Goal: Task Accomplishment & Management: Use online tool/utility

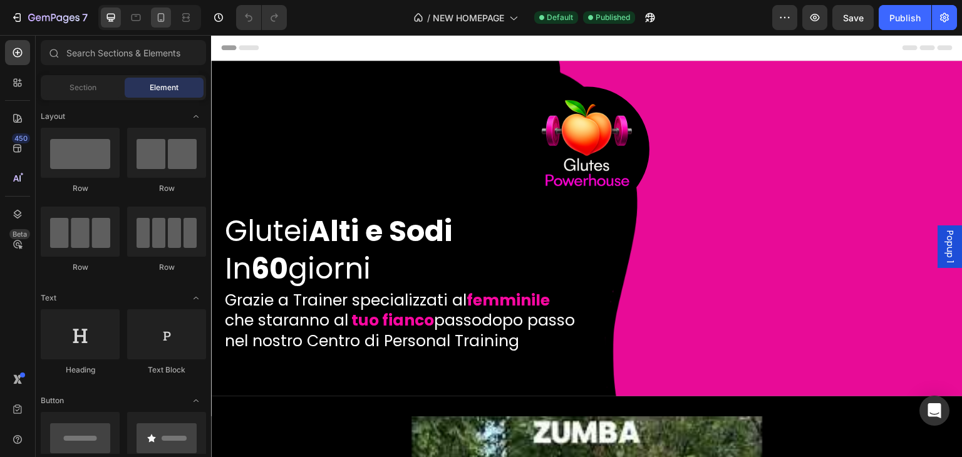
click at [162, 23] on icon at bounding box center [161, 17] width 13 height 13
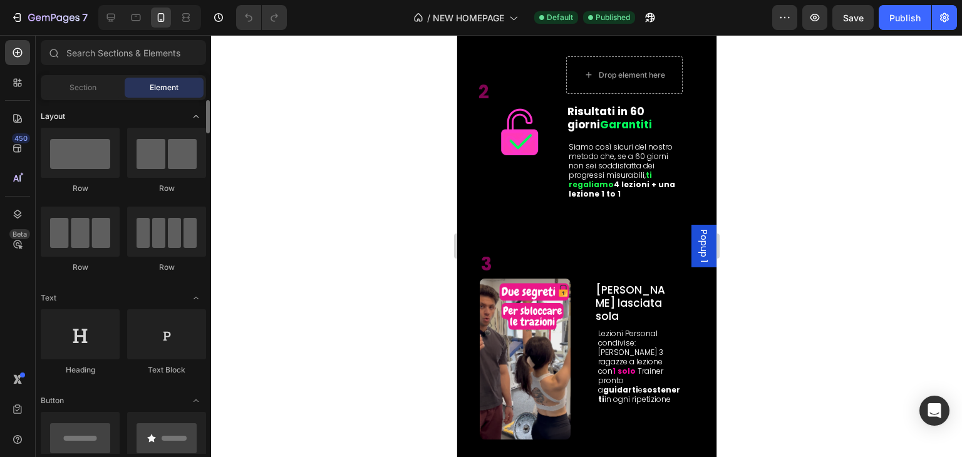
scroll to position [814, 0]
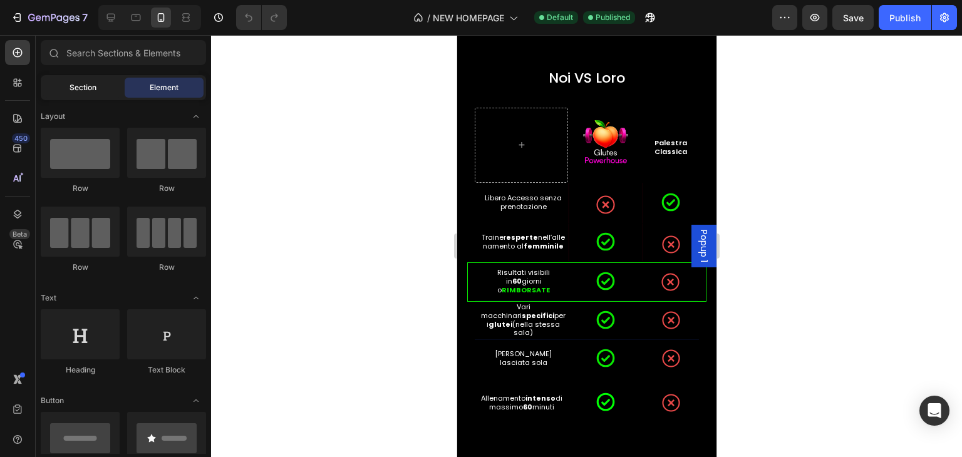
click at [90, 93] on span "Section" at bounding box center [82, 87] width 27 height 11
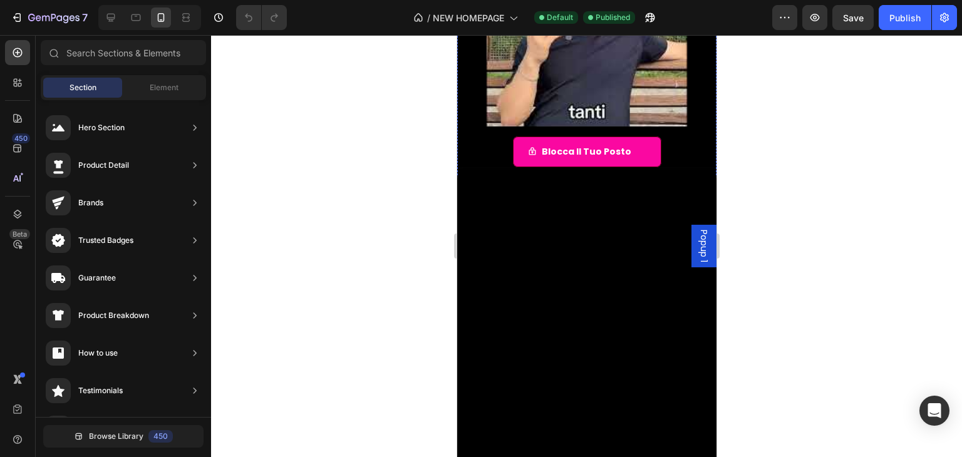
scroll to position [0, 0]
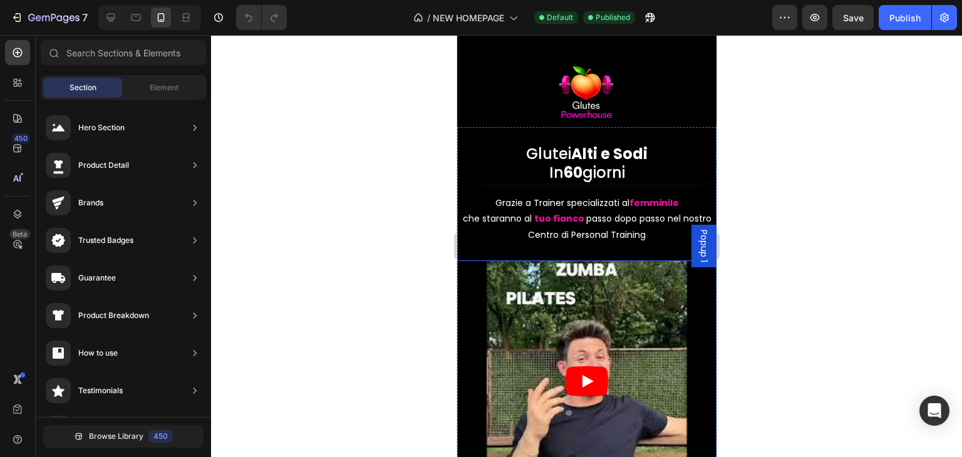
click at [472, 284] on article at bounding box center [586, 381] width 430 height 242
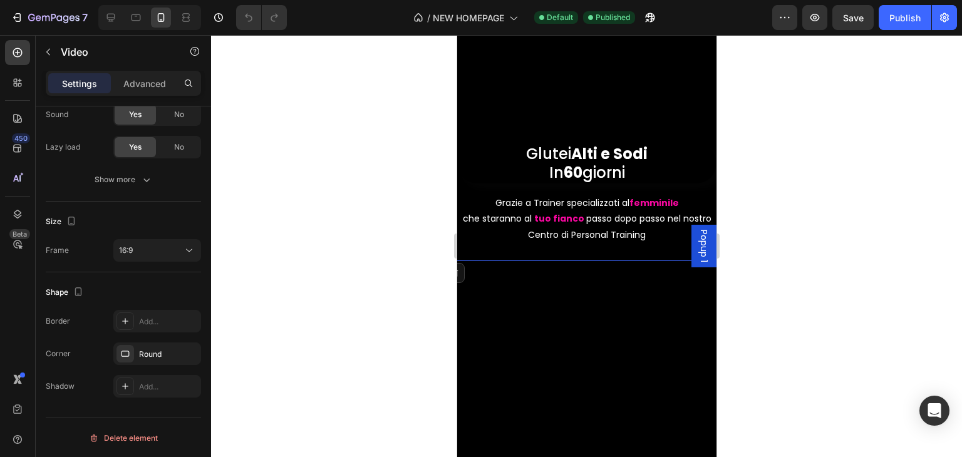
scroll to position [125, 0]
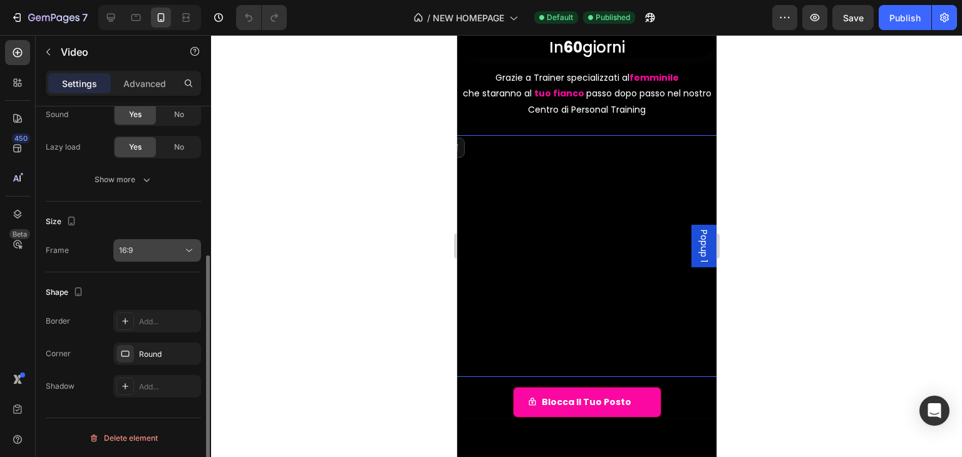
click at [145, 244] on div "16:9" at bounding box center [157, 250] width 76 height 13
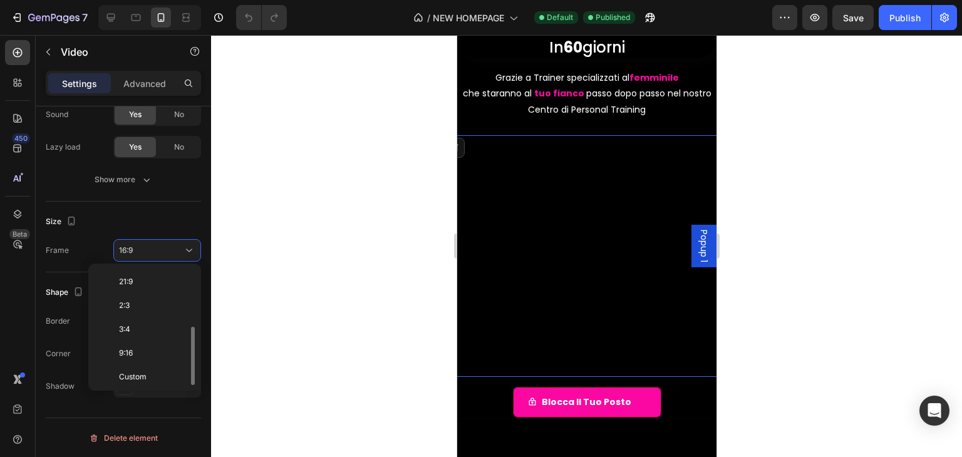
scroll to position [0, 0]
click at [167, 227] on div "Size" at bounding box center [123, 222] width 155 height 20
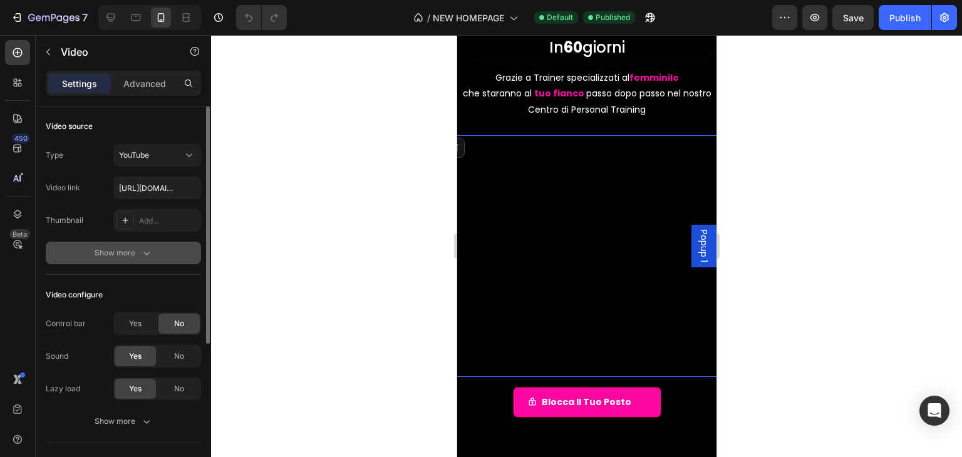
click at [145, 255] on icon "button" at bounding box center [146, 253] width 13 height 13
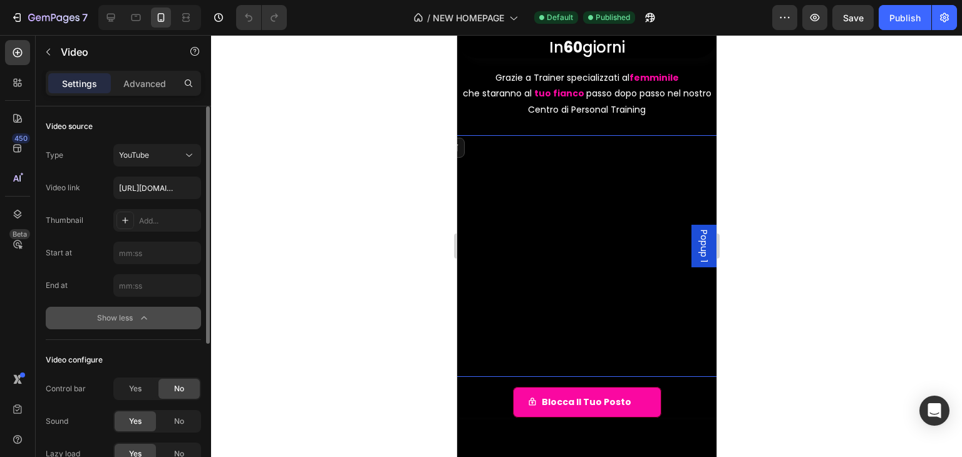
click at [149, 96] on div "Settings Advanced" at bounding box center [123, 89] width 175 height 36
click at [150, 87] on p "Advanced" at bounding box center [144, 83] width 43 height 13
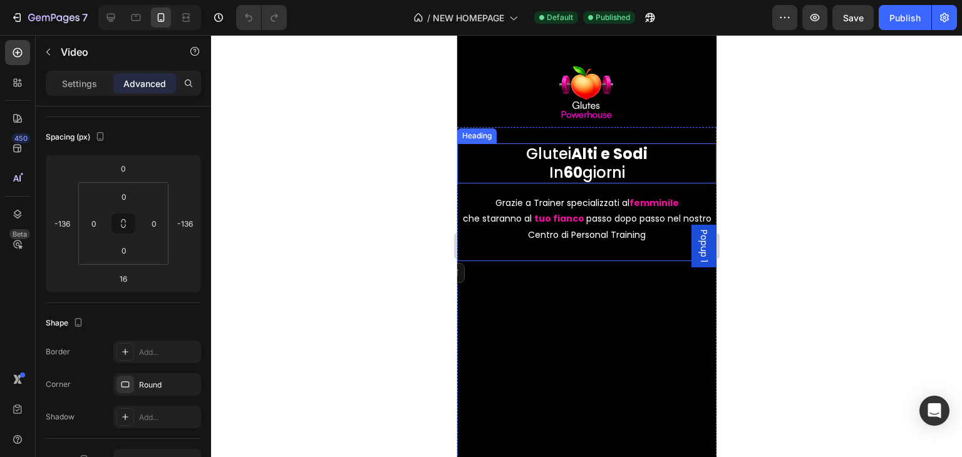
click at [628, 170] on h1 "Glutei Alti e Sodi In 60 giorni" at bounding box center [585, 163] width 259 height 40
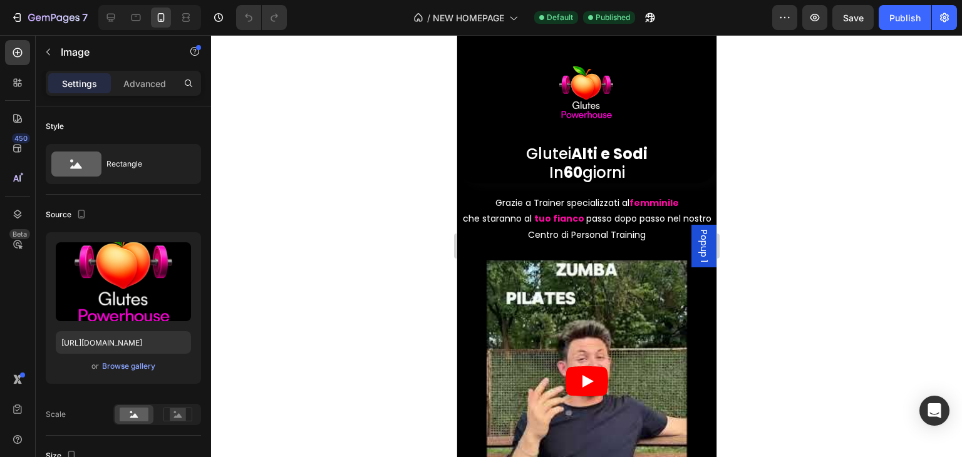
scroll to position [63, 0]
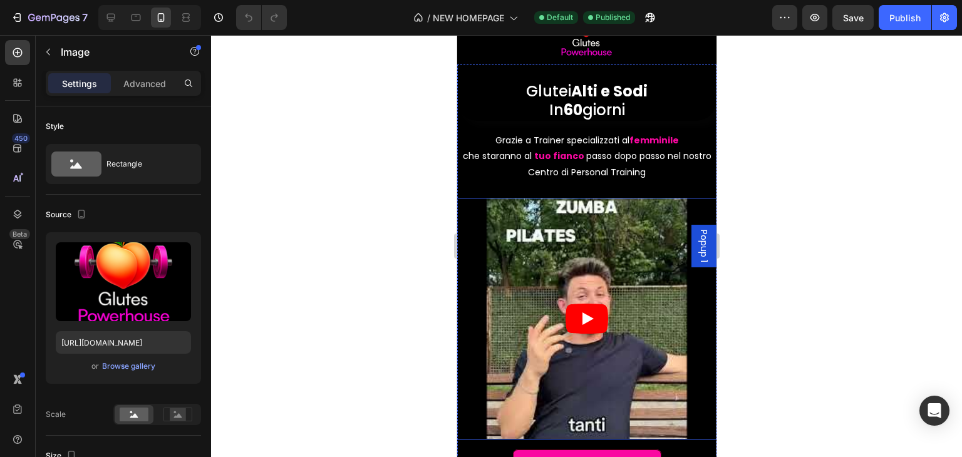
click at [470, 232] on article at bounding box center [586, 319] width 430 height 242
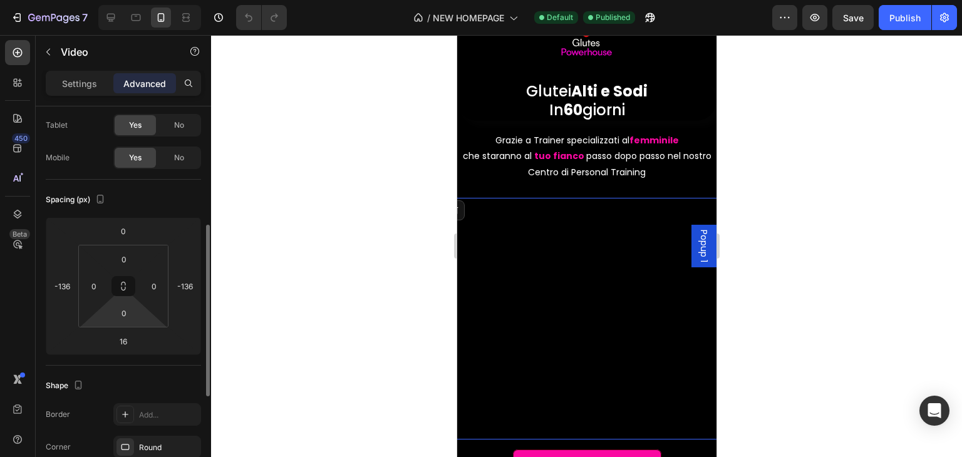
scroll to position [125, 0]
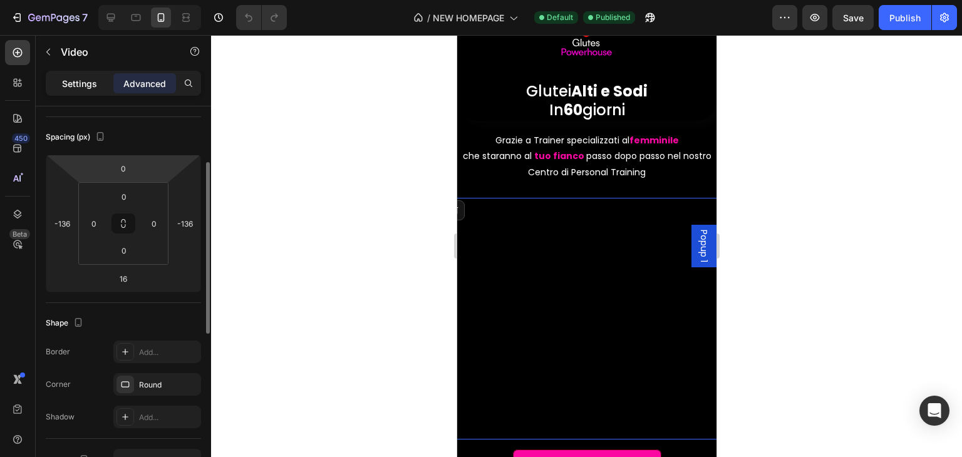
click at [86, 93] on div "Settings Advanced" at bounding box center [123, 83] width 155 height 25
click at [86, 86] on p "Settings" at bounding box center [79, 83] width 35 height 13
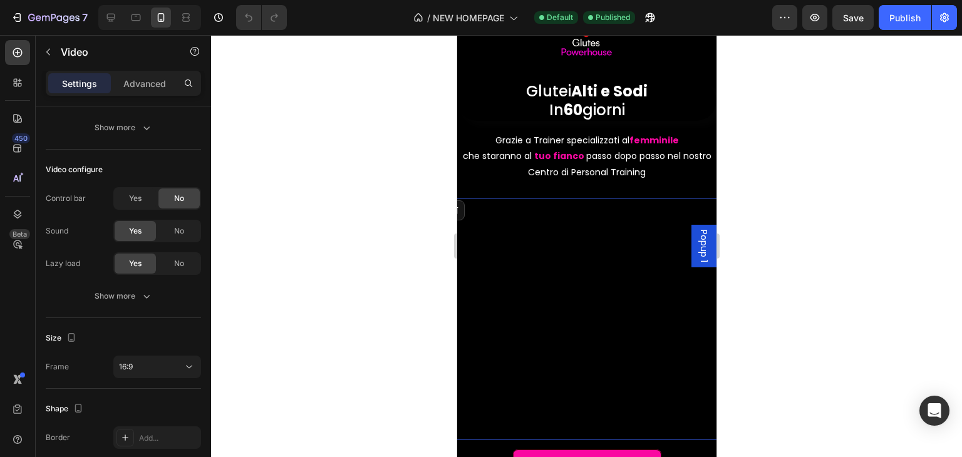
click at [260, 382] on div at bounding box center [586, 246] width 751 height 422
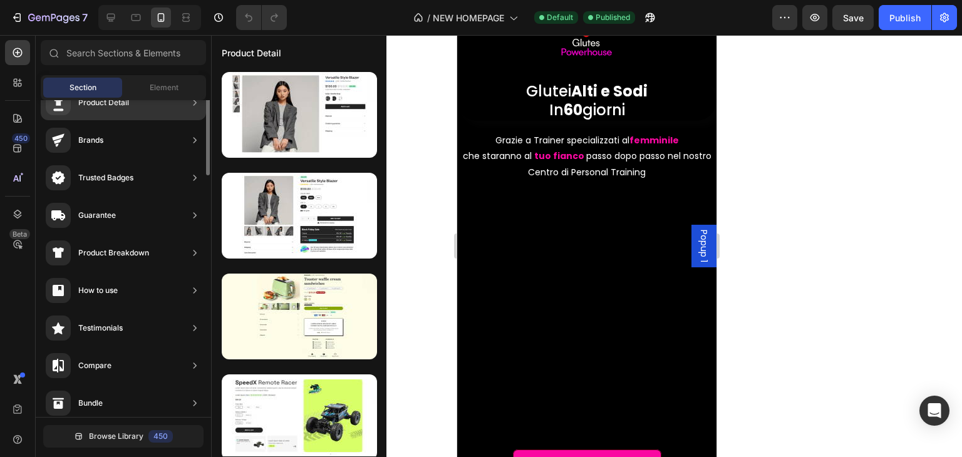
scroll to position [0, 0]
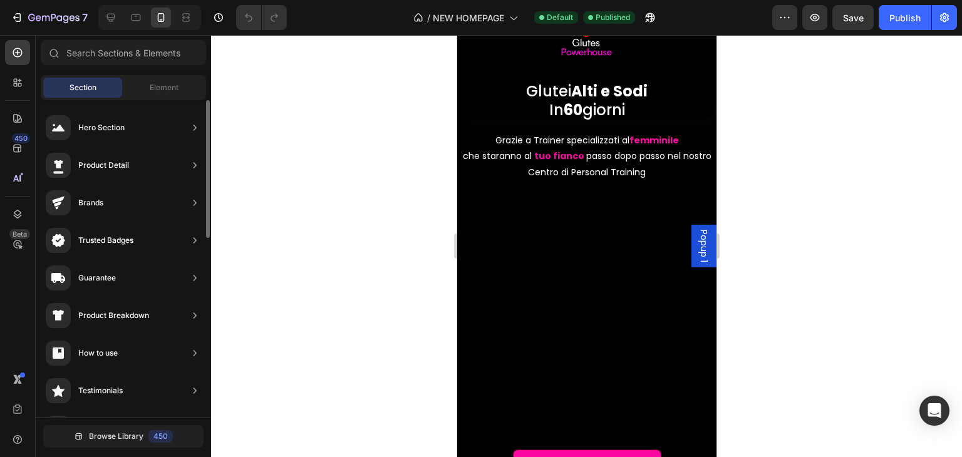
click at [105, 88] on div "Section" at bounding box center [82, 88] width 79 height 20
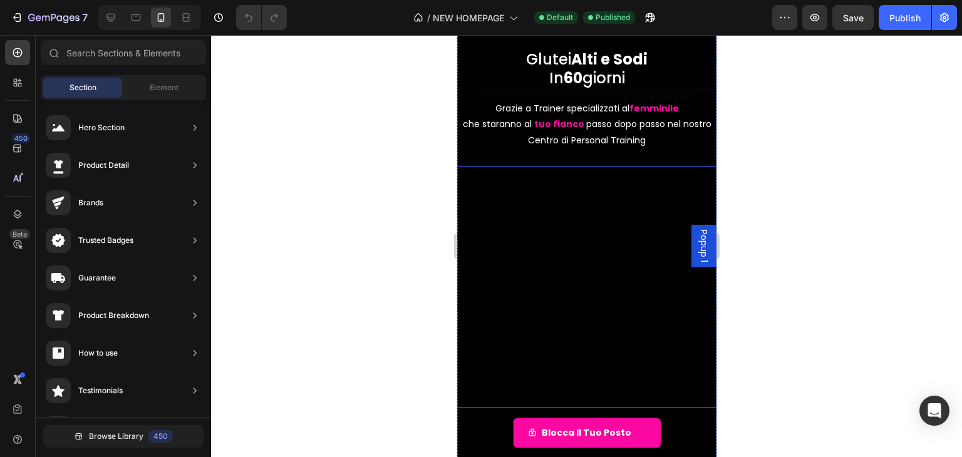
scroll to position [63, 0]
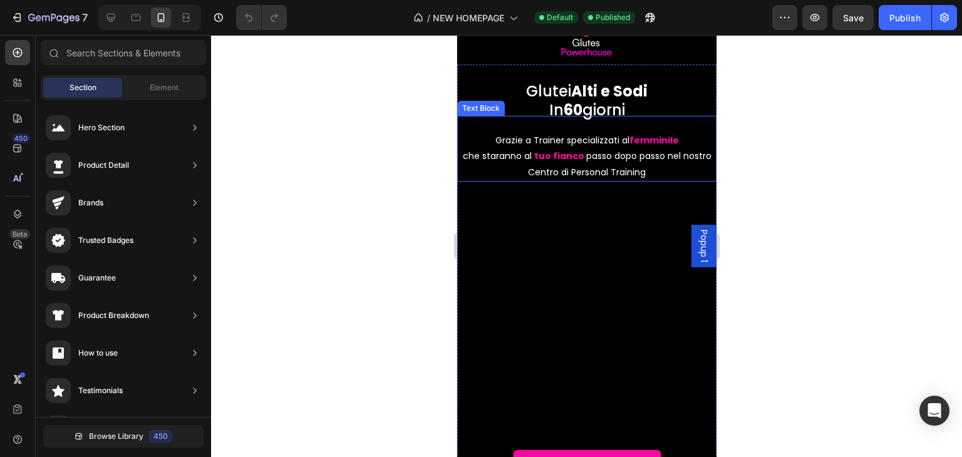
click at [466, 178] on p "che staranno al tuo fianco passo dopo passo nel nostro Centro di Personal Train…" at bounding box center [586, 163] width 257 height 31
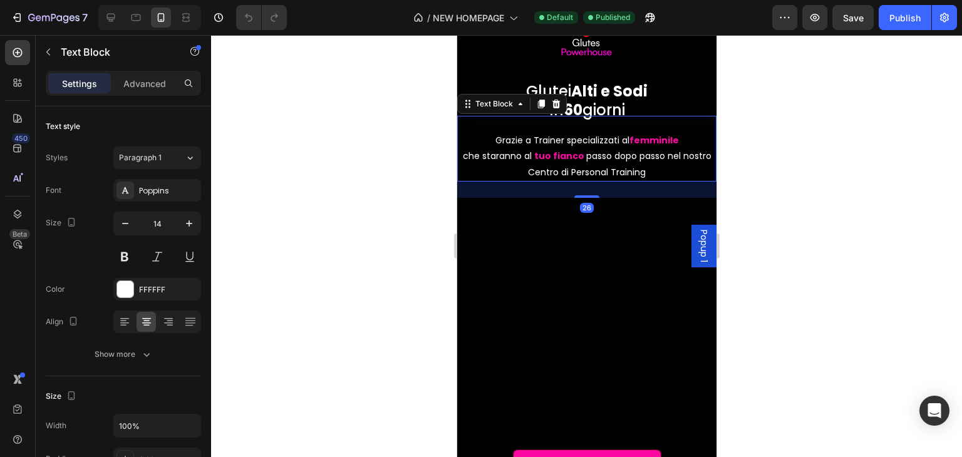
click at [459, 191] on div "26" at bounding box center [585, 190] width 259 height 16
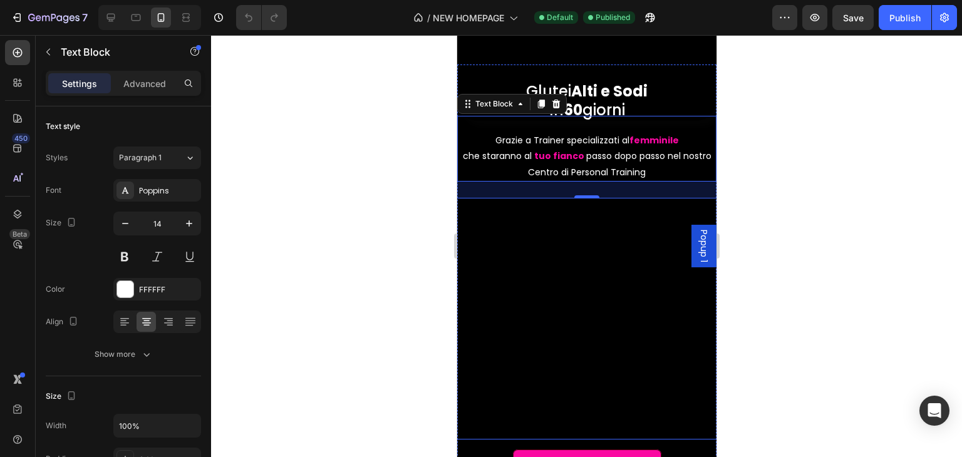
scroll to position [125, 0]
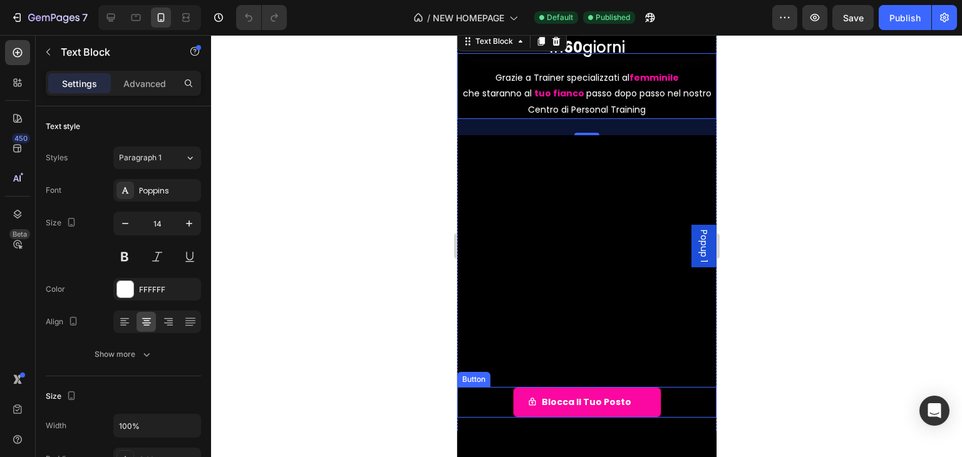
click at [476, 407] on div "Blocca il tuo posto Button" at bounding box center [585, 402] width 259 height 31
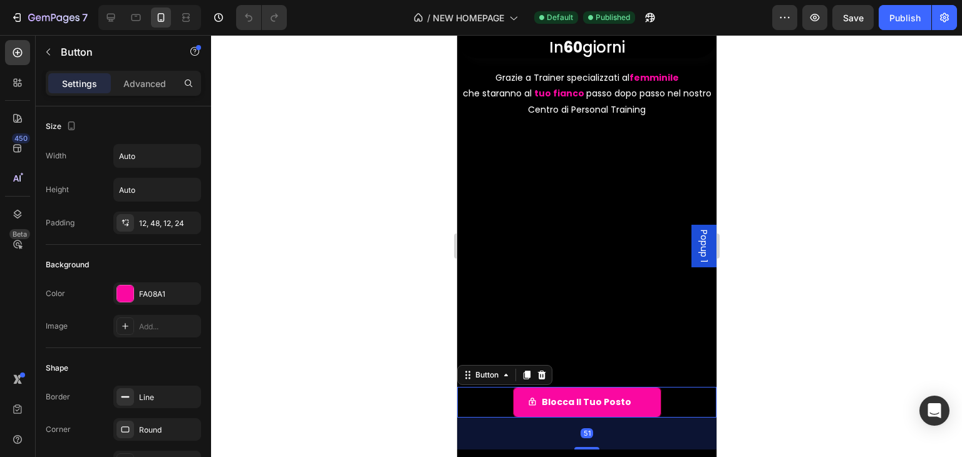
click at [461, 425] on div "51" at bounding box center [585, 434] width 259 height 32
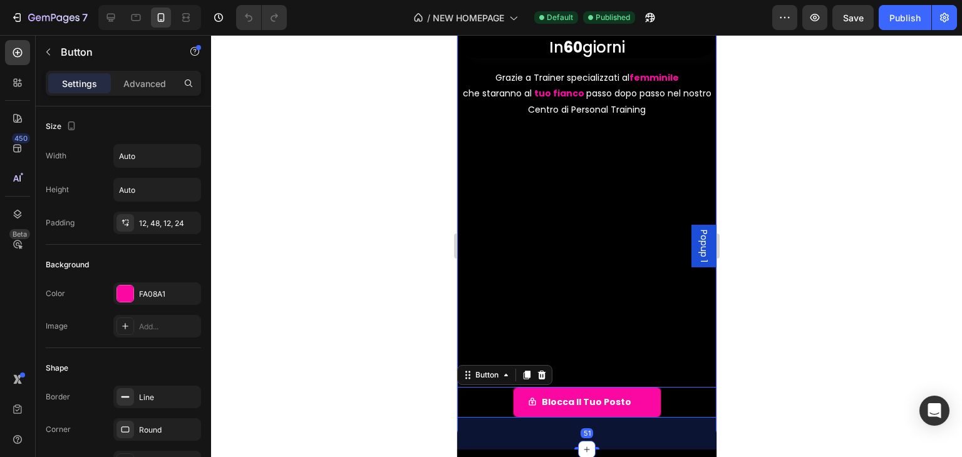
click at [651, 121] on div "Glutei Alti e Sodi In 60 giorni Heading Grazie a Trainer specializzati al femmi…" at bounding box center [585, 226] width 259 height 448
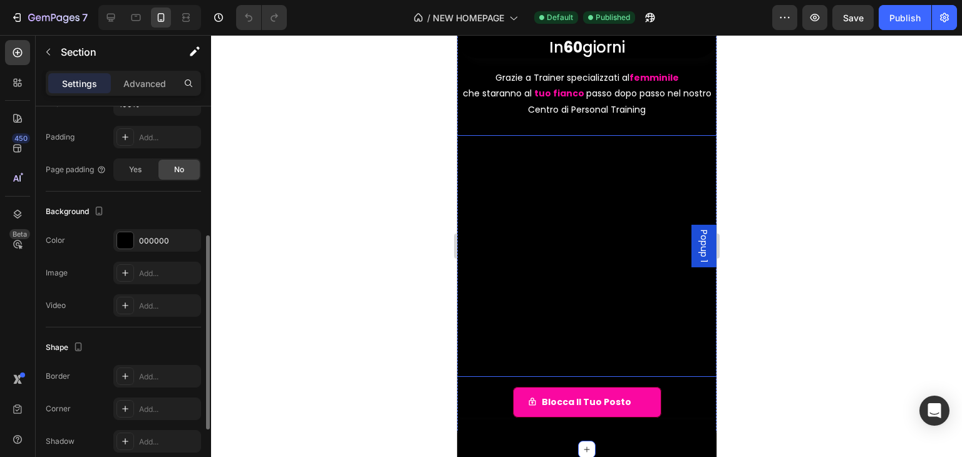
scroll to position [194, 0]
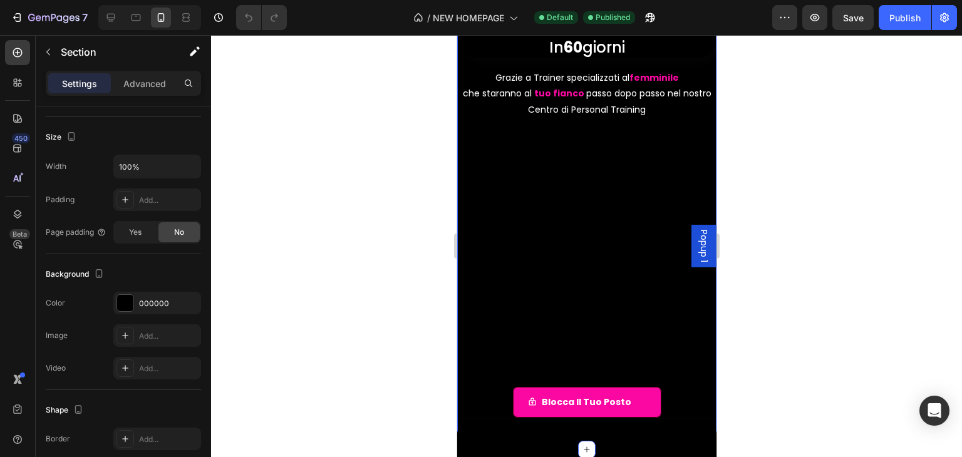
click at [466, 132] on div "Glutei Alti e Sodi In 60 giorni Heading Grazie a Trainer specializzati al femmi…" at bounding box center [585, 226] width 259 height 448
click at [504, 122] on div "Glutei Alti e Sodi In 60 giorni Heading Grazie a Trainer specializzati al femmi…" at bounding box center [585, 226] width 259 height 448
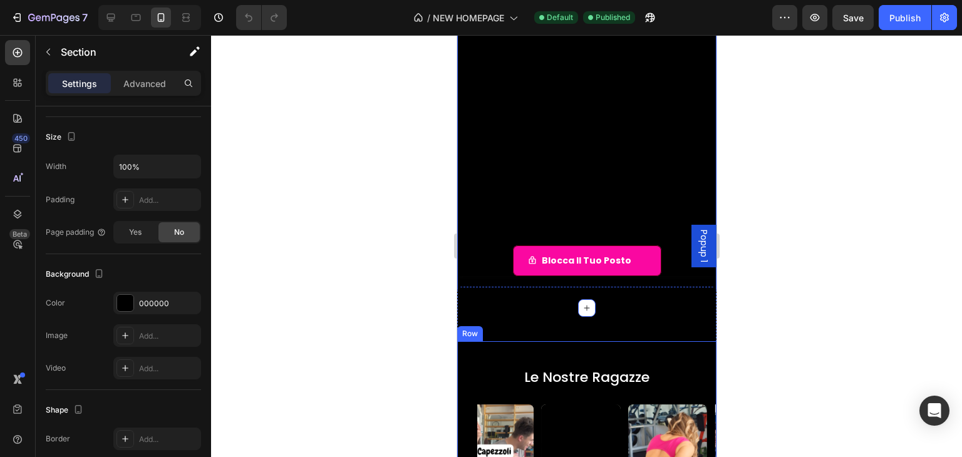
scroll to position [188, 0]
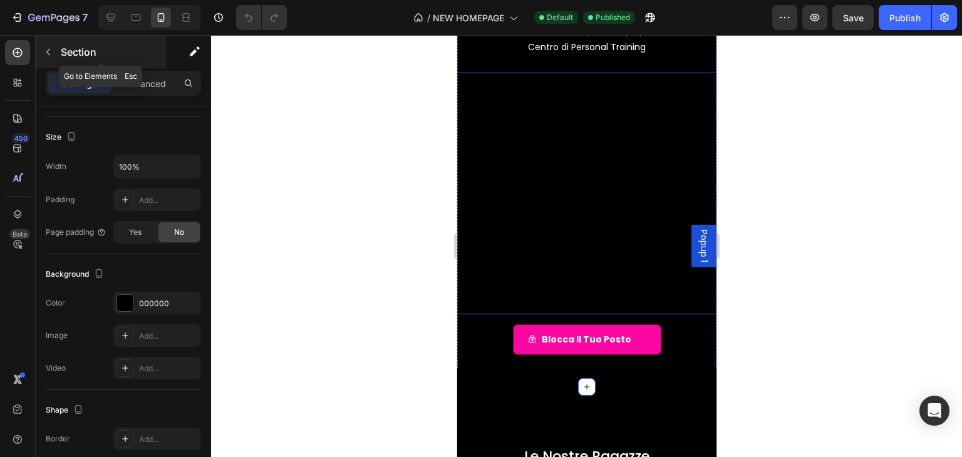
click at [50, 56] on icon "button" at bounding box center [48, 52] width 10 height 10
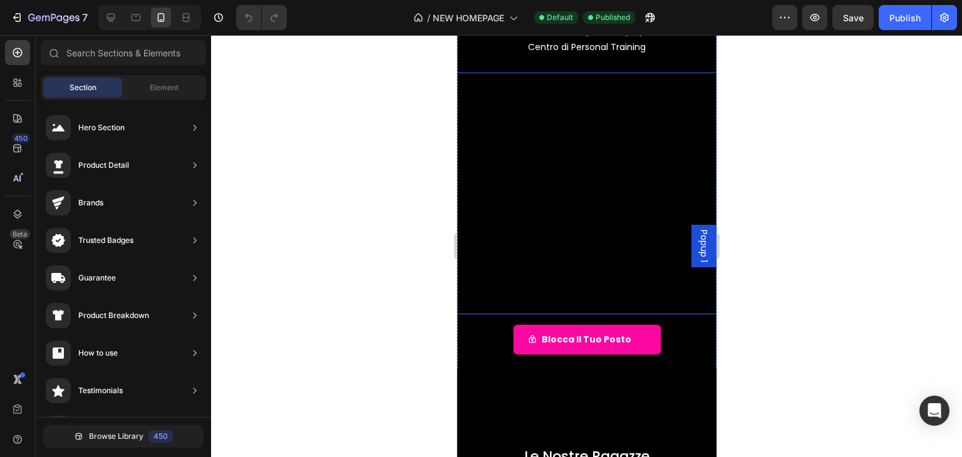
scroll to position [63, 0]
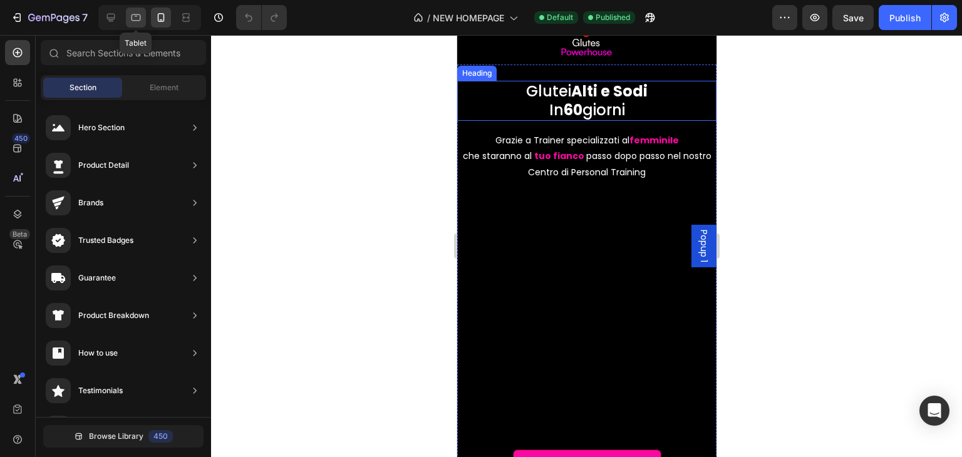
click at [135, 16] on icon at bounding box center [136, 17] width 13 height 13
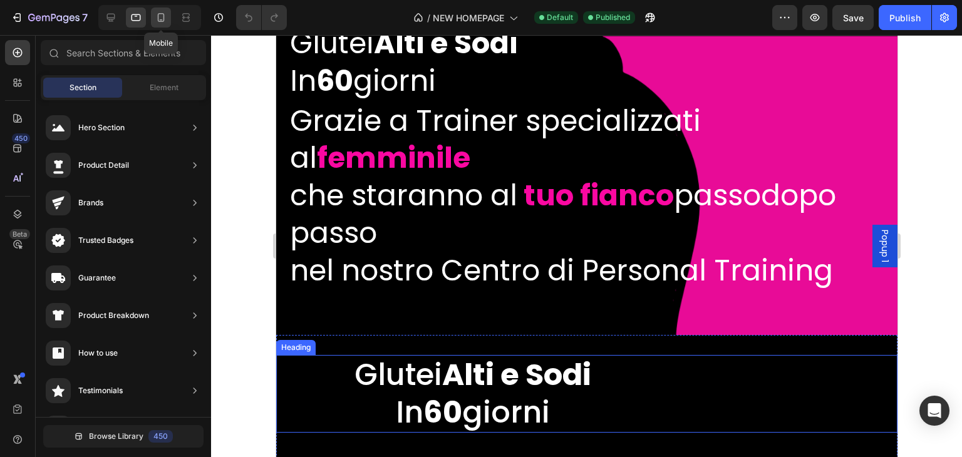
click at [155, 16] on icon at bounding box center [161, 17] width 13 height 13
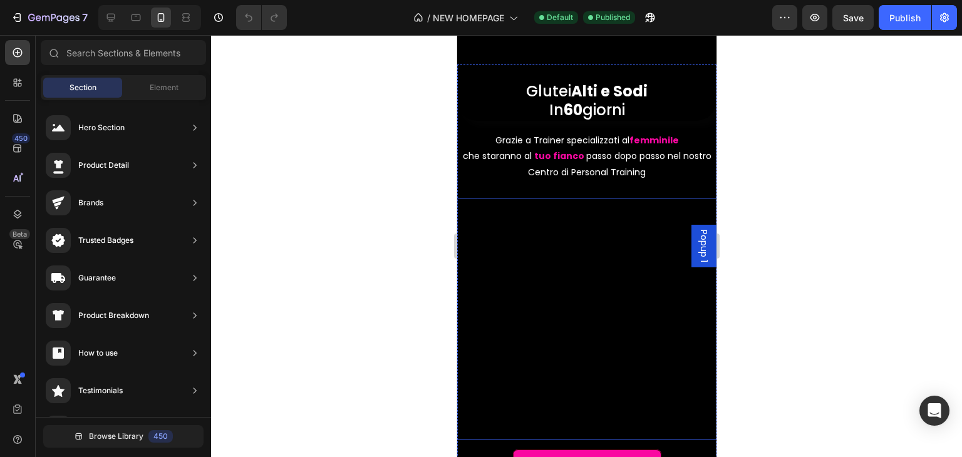
scroll to position [125, 0]
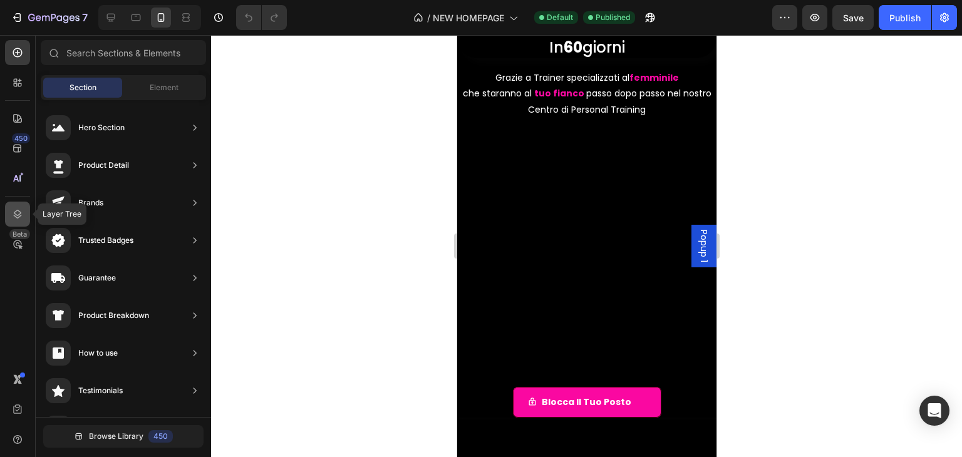
click at [24, 215] on div at bounding box center [17, 214] width 25 height 25
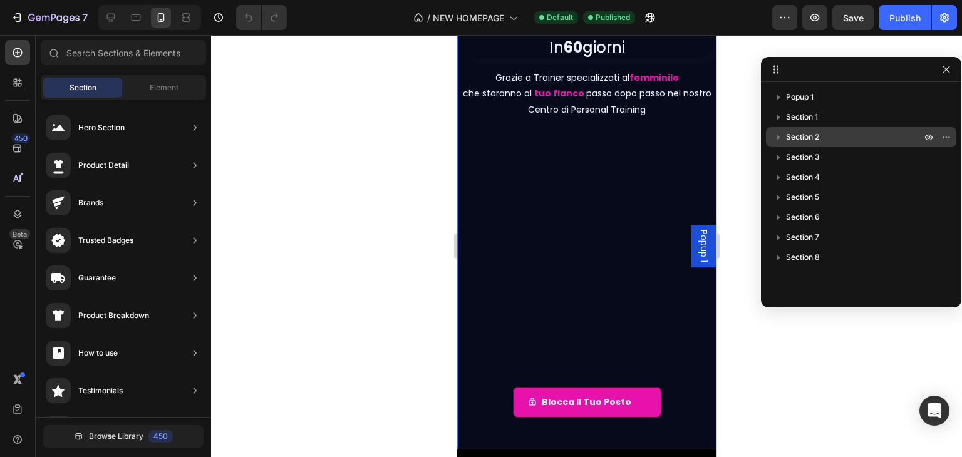
click at [805, 139] on span "Section 2" at bounding box center [802, 137] width 33 height 13
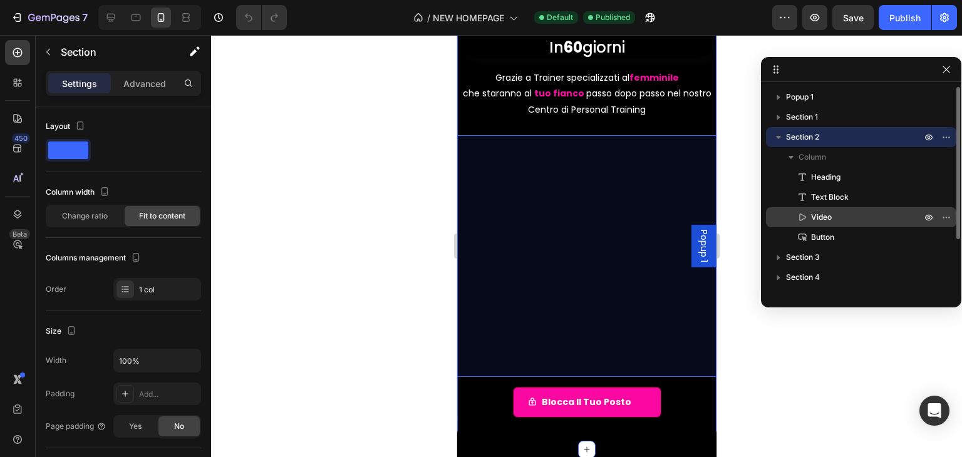
click at [826, 215] on span "Video" at bounding box center [821, 217] width 21 height 13
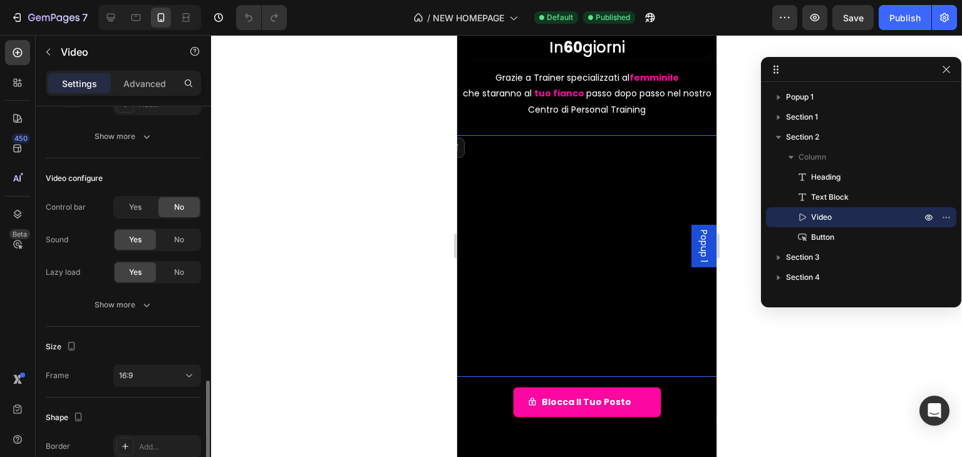
scroll to position [242, 0]
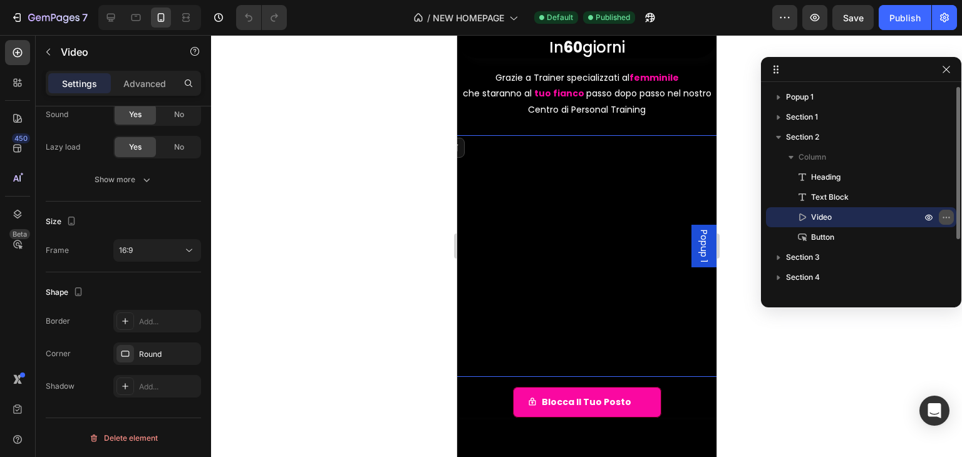
click at [947, 224] on button "button" at bounding box center [946, 217] width 15 height 15
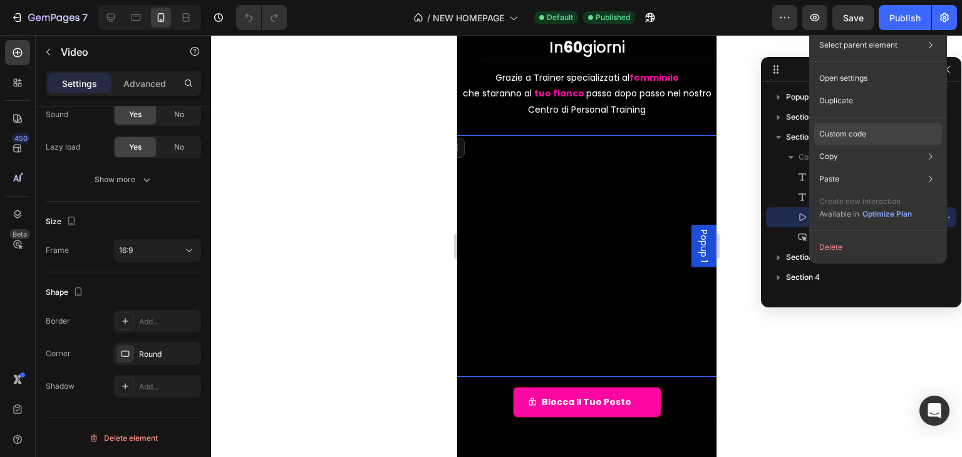
click at [899, 129] on div "Custom code" at bounding box center [878, 134] width 128 height 23
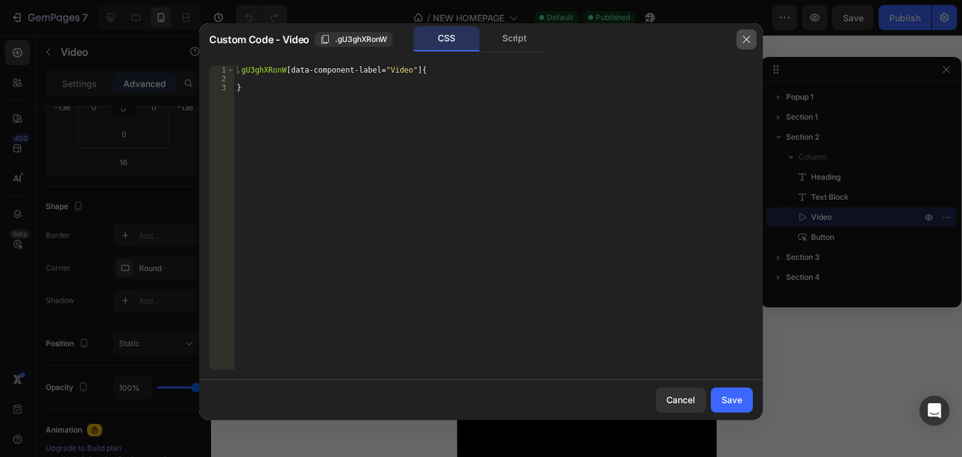
click at [745, 36] on icon "button" at bounding box center [746, 39] width 10 height 10
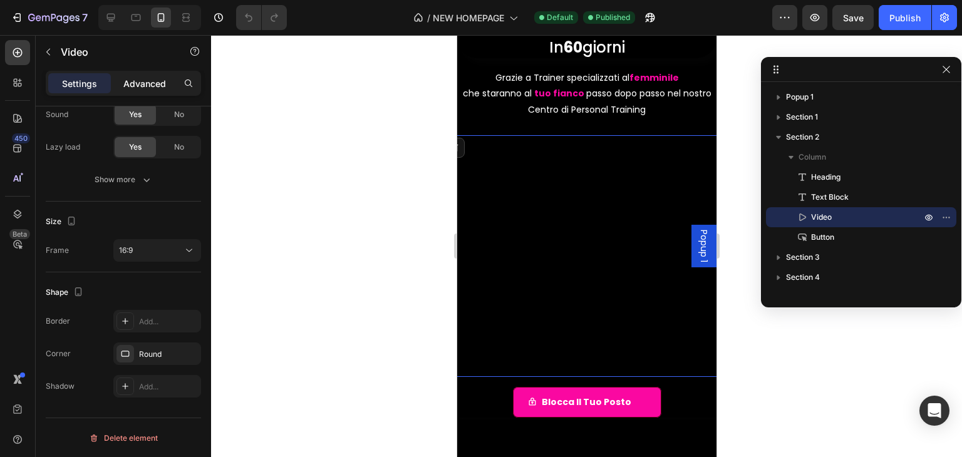
click at [133, 80] on p "Advanced" at bounding box center [144, 83] width 43 height 13
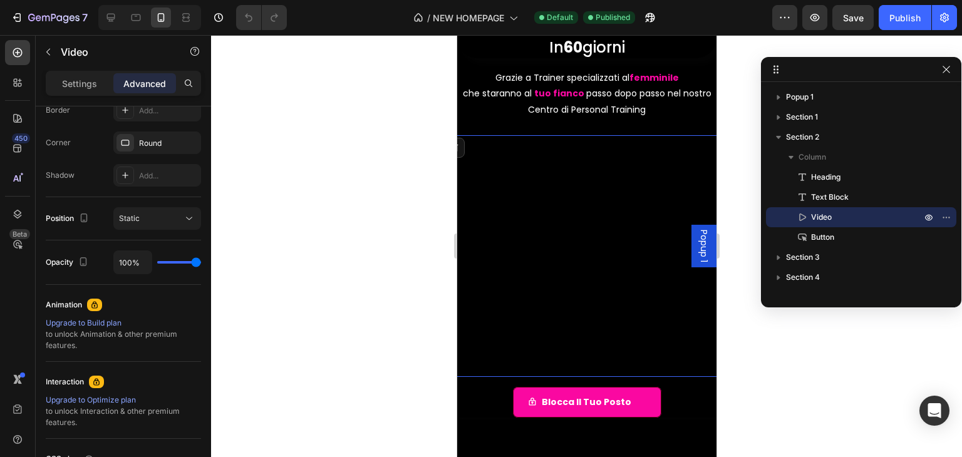
scroll to position [54, 0]
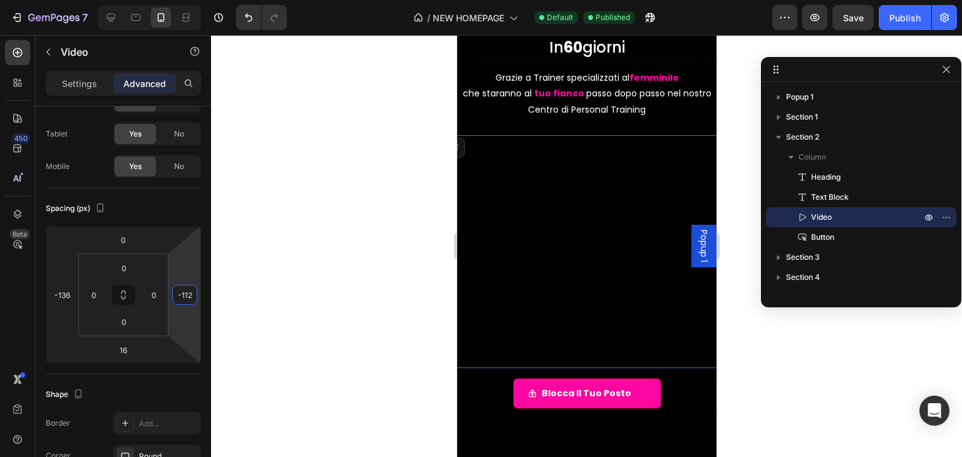
drag, startPoint x: 192, startPoint y: 276, endPoint x: 237, endPoint y: 269, distance: 46.3
click at [237, 0] on div "7 / NEW HOMEPAGE Default Published Preview Save Publish 450 Beta Sections(18) E…" at bounding box center [481, 0] width 962 height 0
click at [190, 292] on input "-112" at bounding box center [184, 295] width 19 height 19
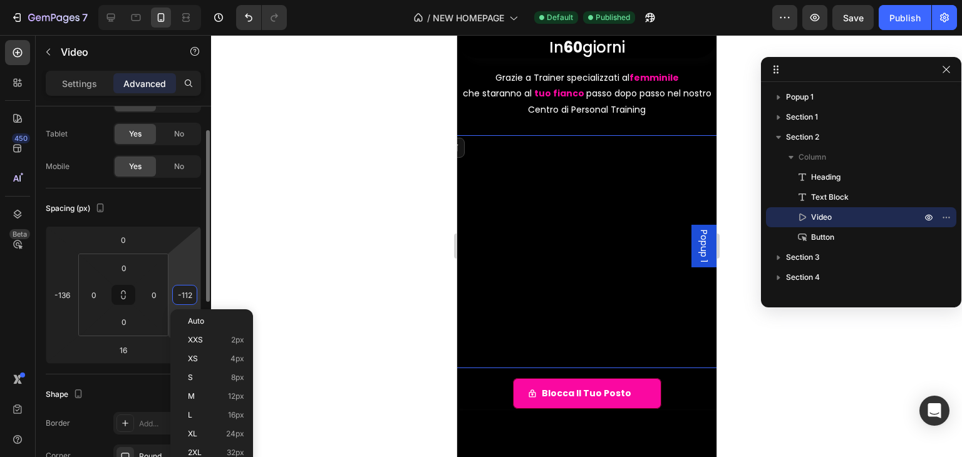
click at [190, 292] on input "-112" at bounding box center [184, 295] width 19 height 19
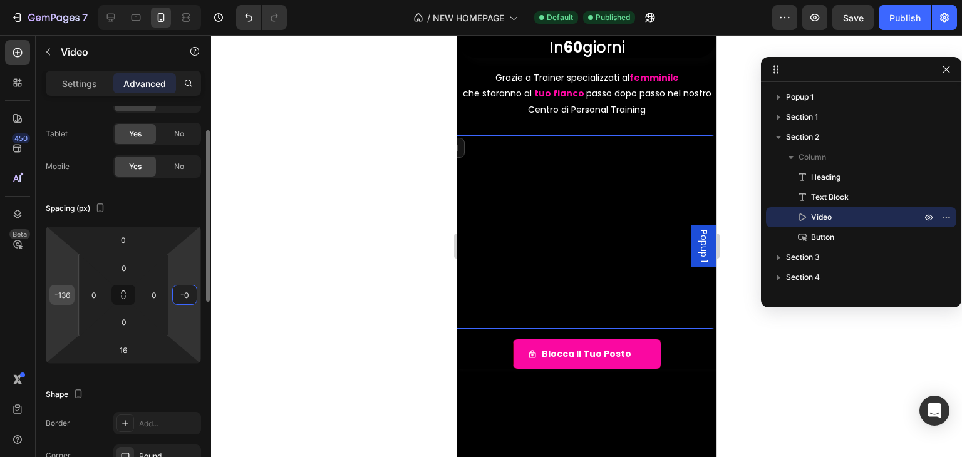
type input "0"
click at [60, 291] on input "-136" at bounding box center [62, 295] width 19 height 19
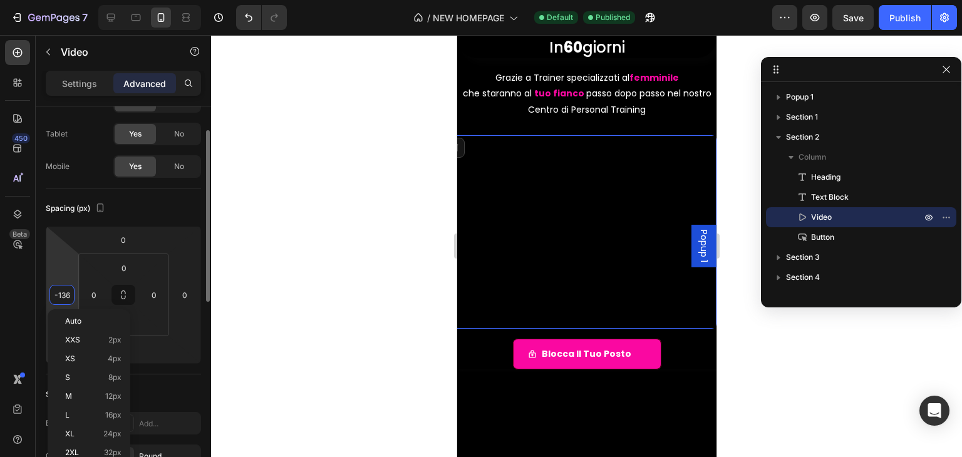
type input "0"
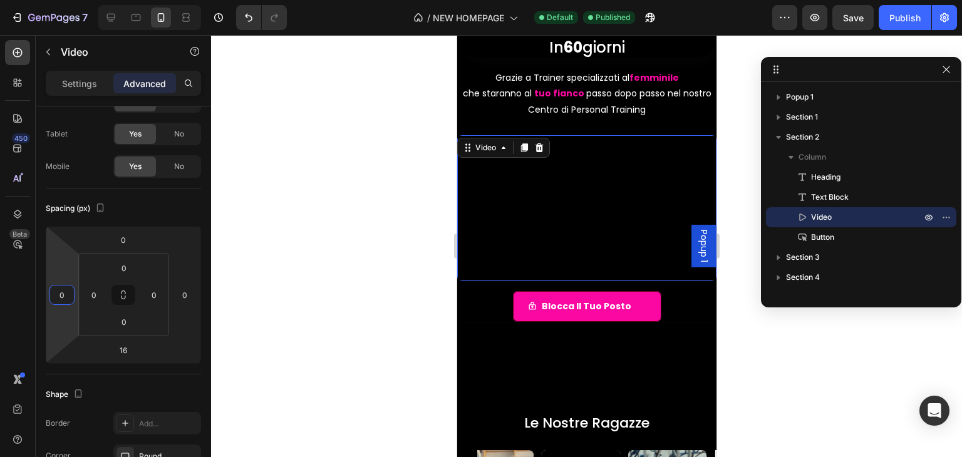
click at [779, 354] on div at bounding box center [586, 246] width 751 height 422
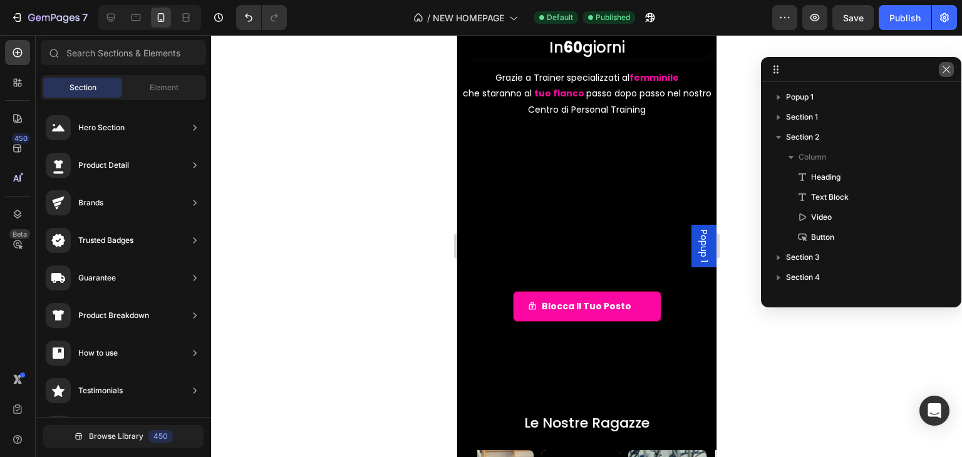
click at [944, 66] on icon "button" at bounding box center [946, 69] width 10 height 10
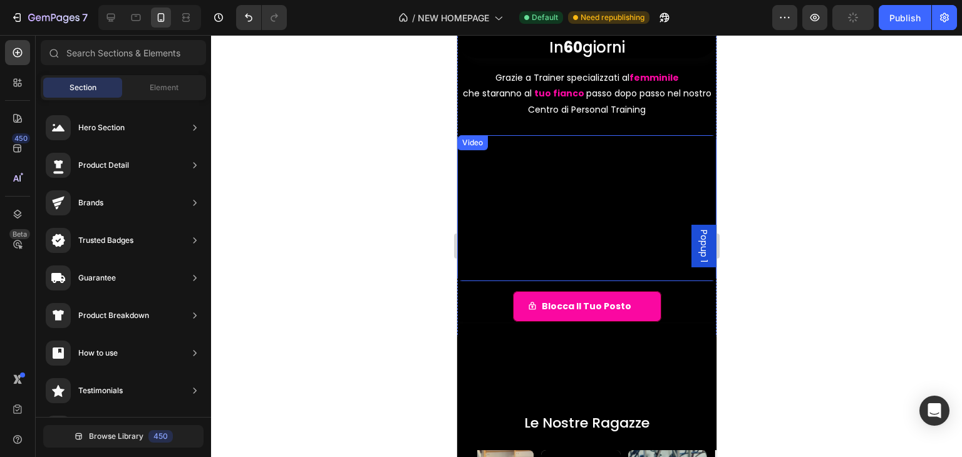
click at [834, 163] on div at bounding box center [586, 246] width 751 height 422
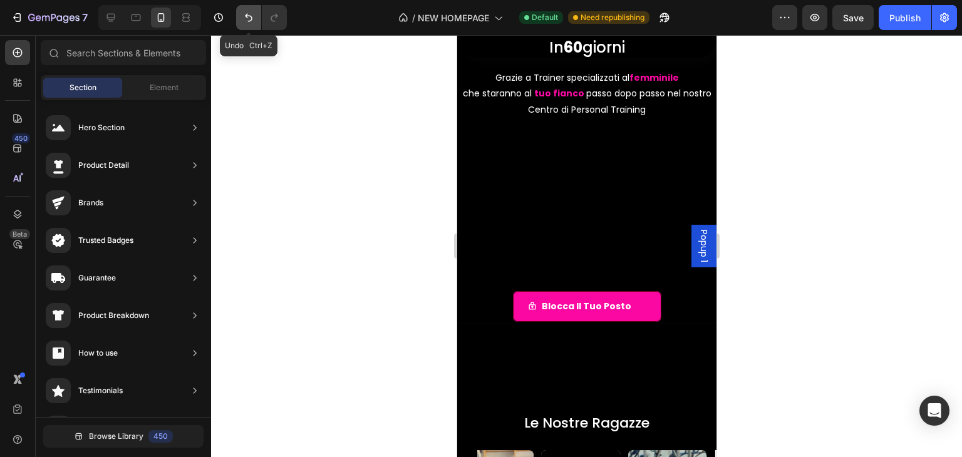
click at [242, 15] on icon "Undo/Redo" at bounding box center [248, 17] width 13 height 13
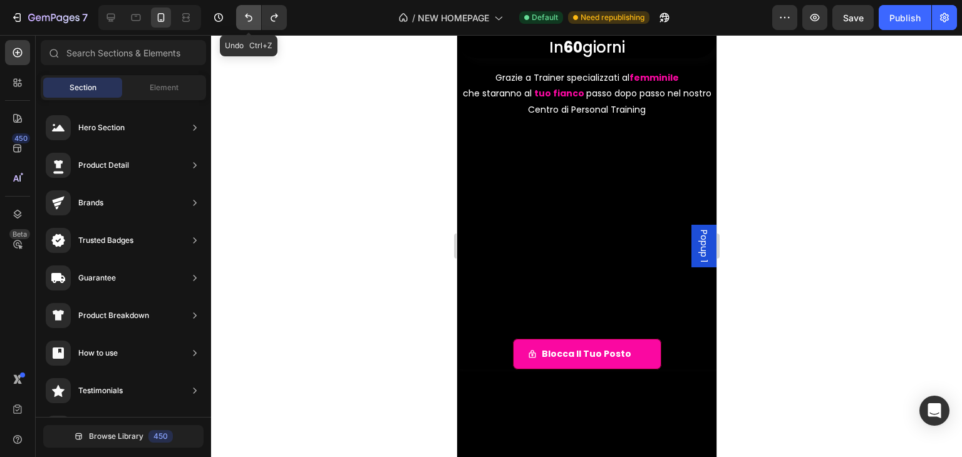
click at [242, 15] on icon "Undo/Redo" at bounding box center [248, 17] width 13 height 13
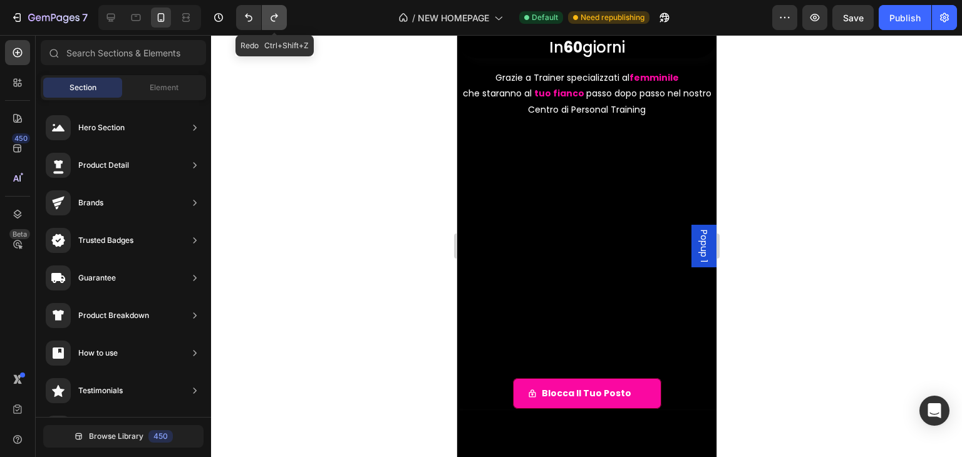
click at [266, 16] on button "Undo/Redo" at bounding box center [274, 17] width 25 height 25
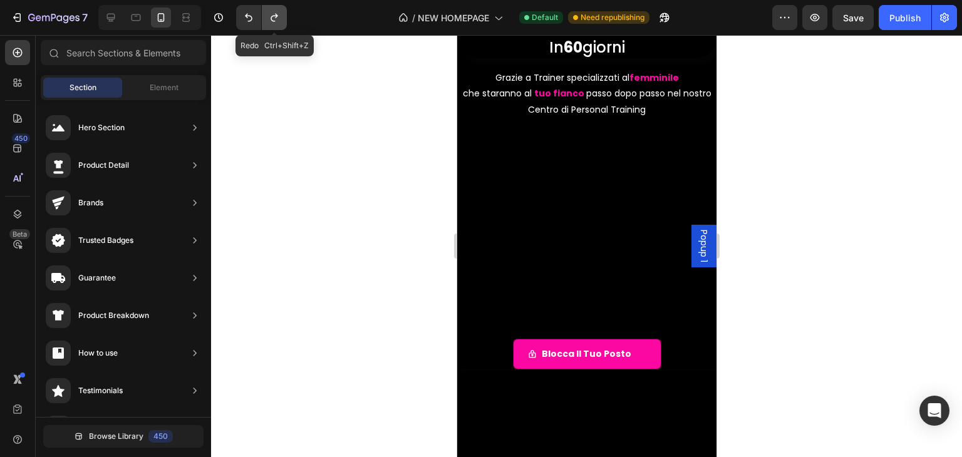
click at [266, 16] on button "Undo/Redo" at bounding box center [274, 17] width 25 height 25
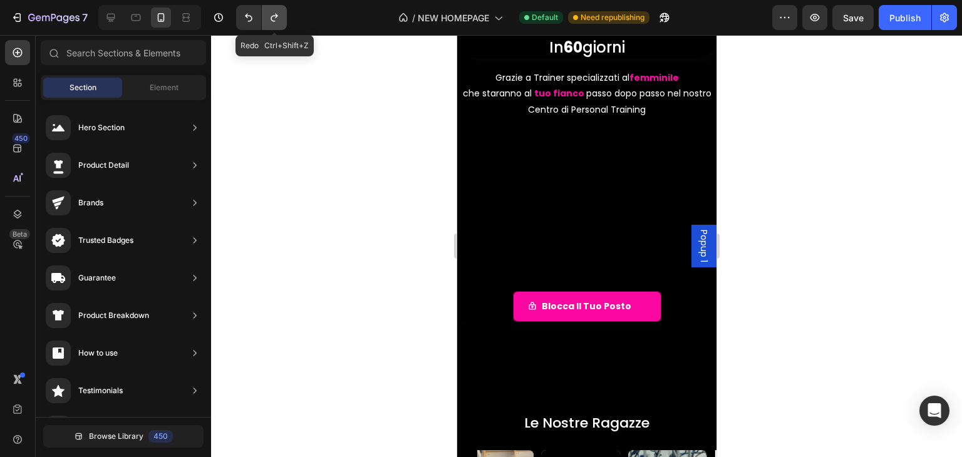
click at [266, 16] on button "Undo/Redo" at bounding box center [274, 17] width 25 height 25
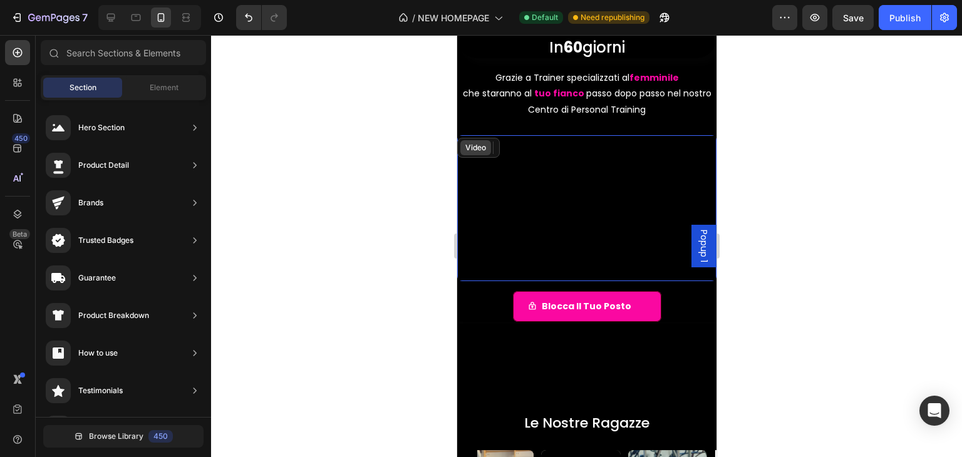
click at [470, 143] on div "Video" at bounding box center [475, 147] width 26 height 11
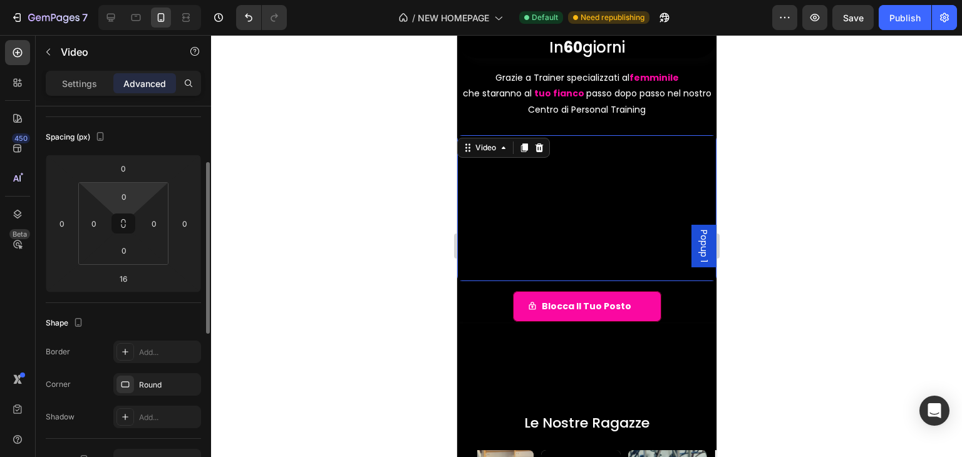
scroll to position [188, 0]
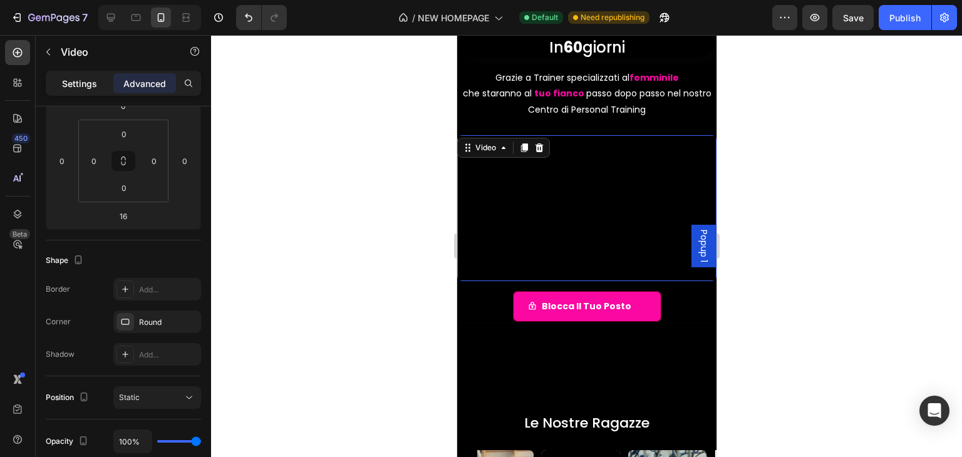
click at [91, 90] on div "Settings" at bounding box center [79, 83] width 63 height 20
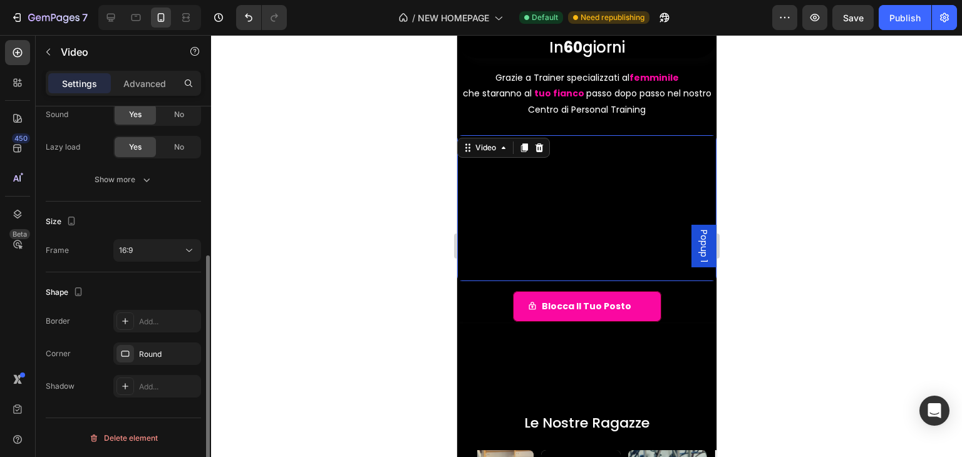
scroll to position [0, 0]
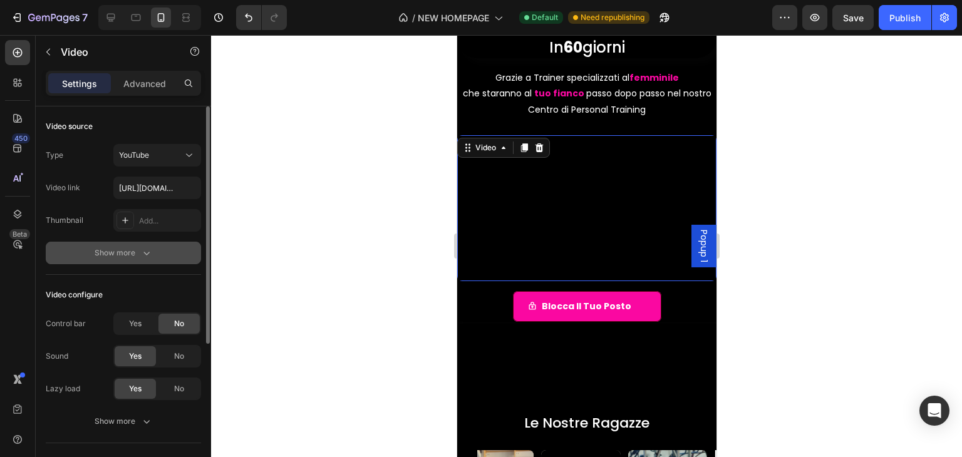
click at [134, 263] on button "Show more" at bounding box center [123, 253] width 155 height 23
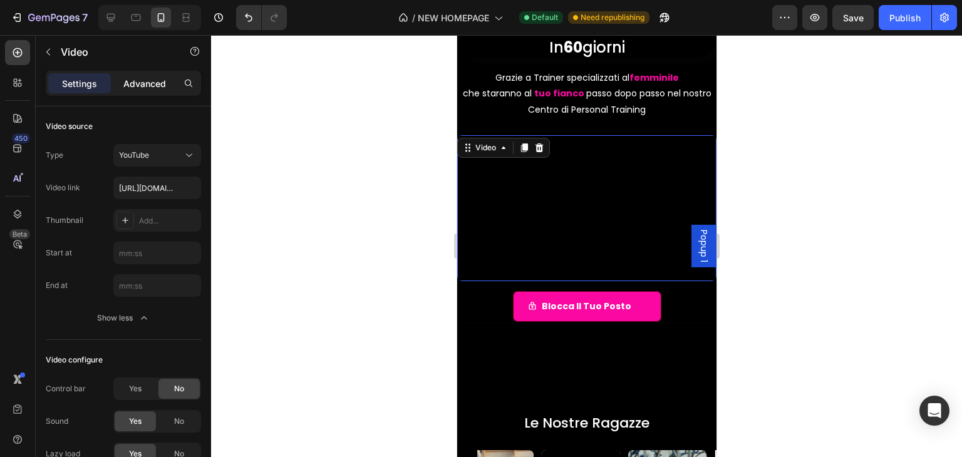
click at [155, 91] on div "Advanced" at bounding box center [144, 83] width 63 height 20
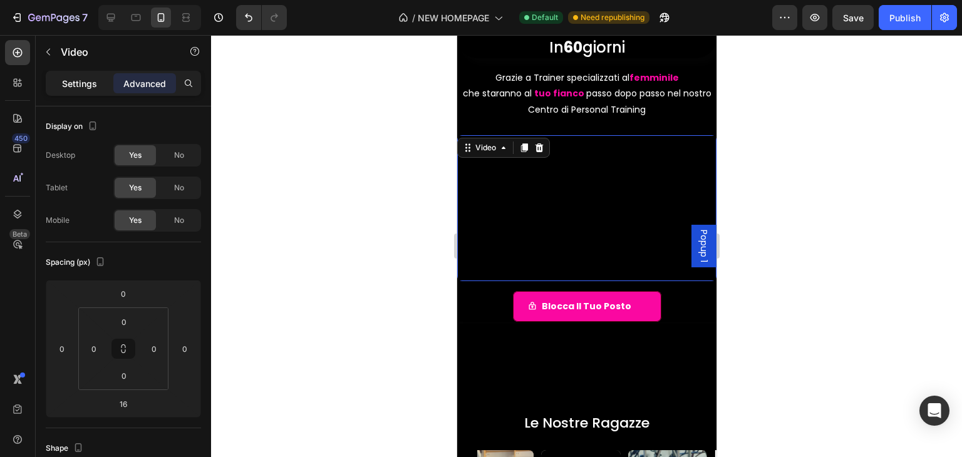
click at [92, 78] on p "Settings" at bounding box center [79, 83] width 35 height 13
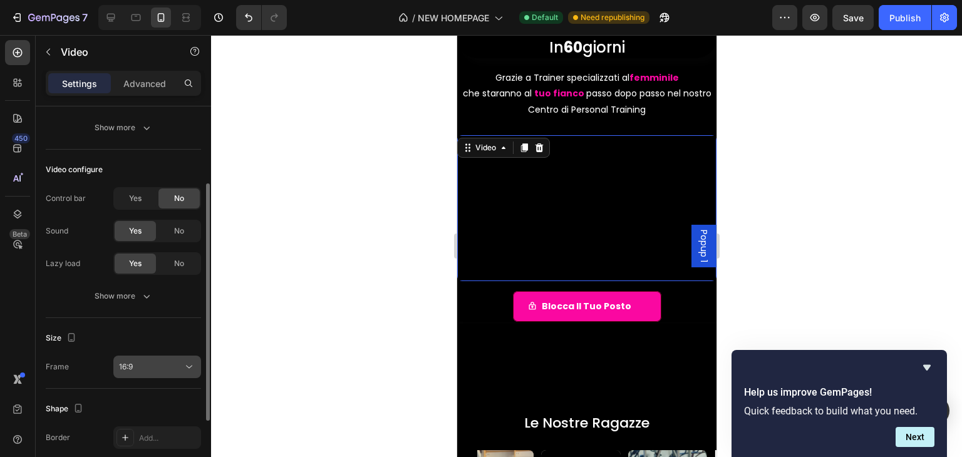
scroll to position [188, 0]
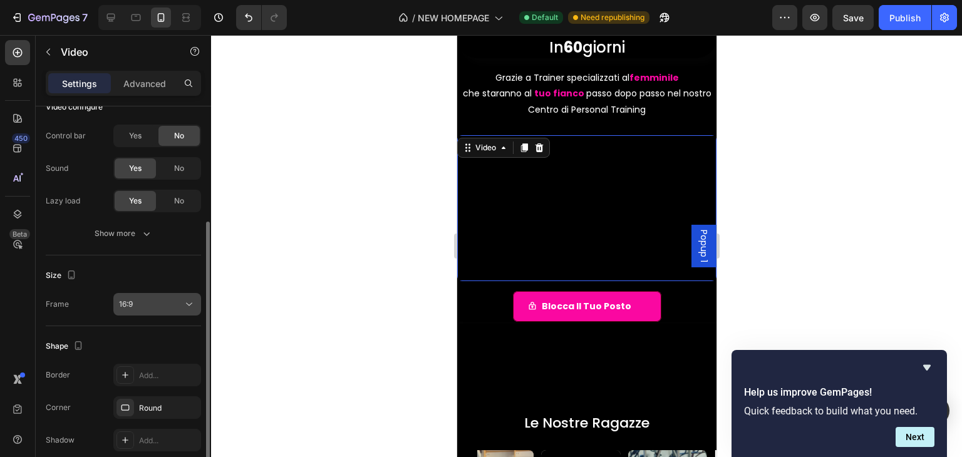
click at [155, 312] on button "16:9" at bounding box center [157, 304] width 88 height 23
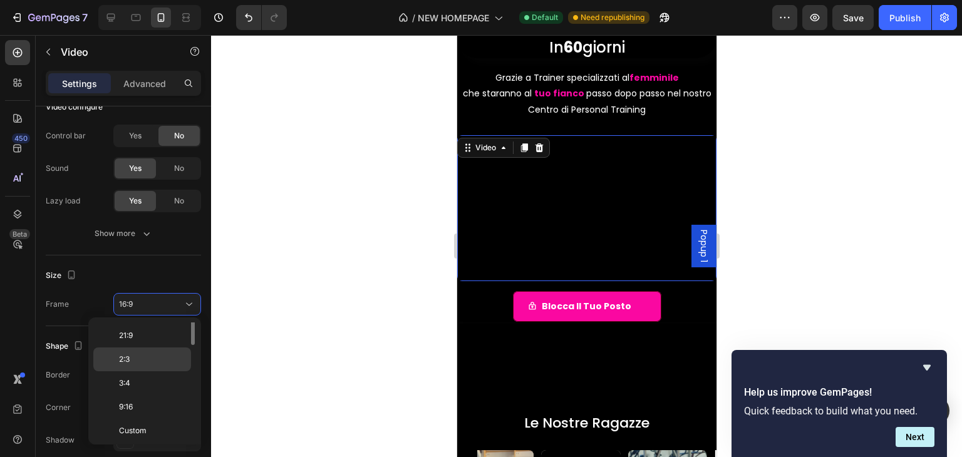
scroll to position [0, 0]
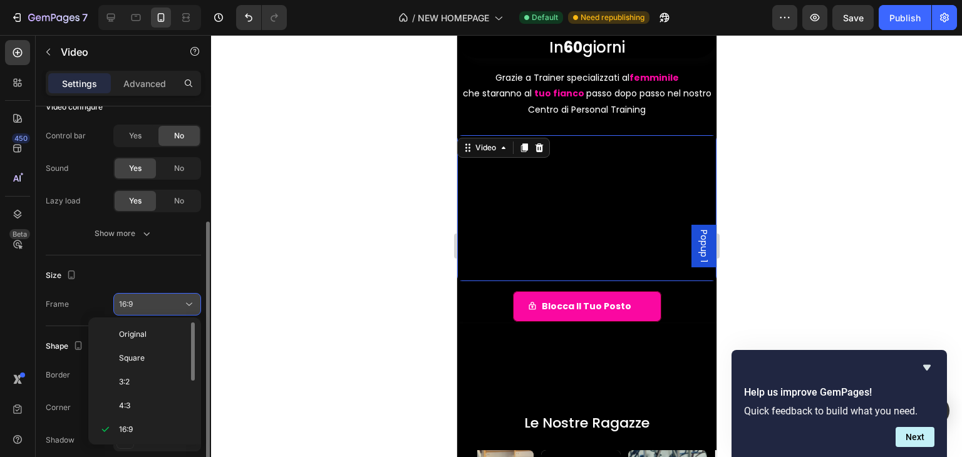
click at [160, 293] on button "16:9" at bounding box center [157, 304] width 88 height 23
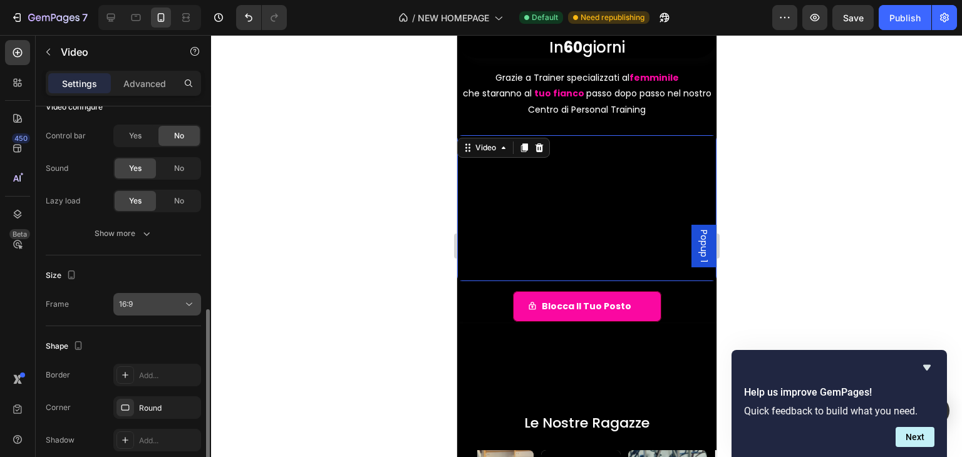
scroll to position [242, 0]
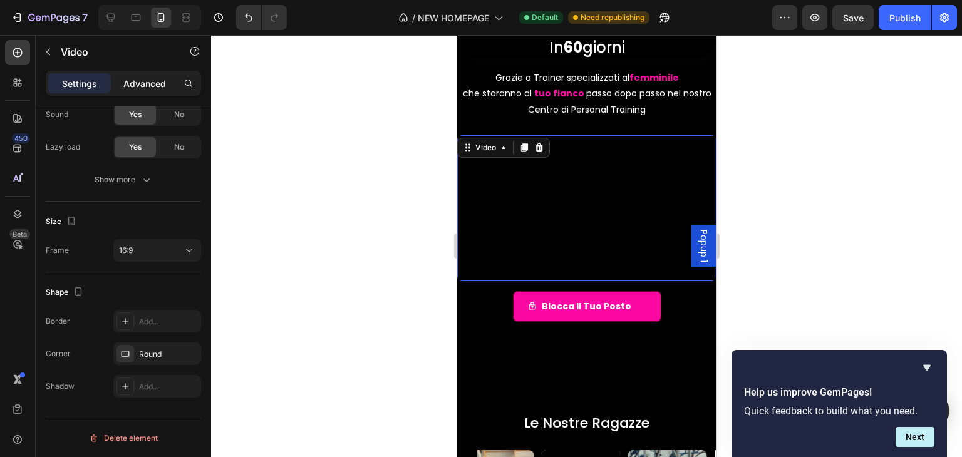
click at [150, 85] on p "Advanced" at bounding box center [144, 83] width 43 height 13
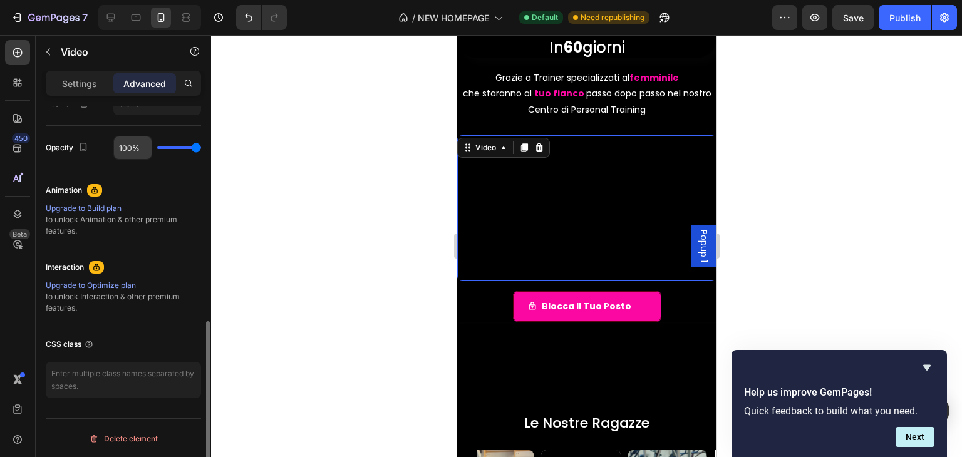
scroll to position [294, 0]
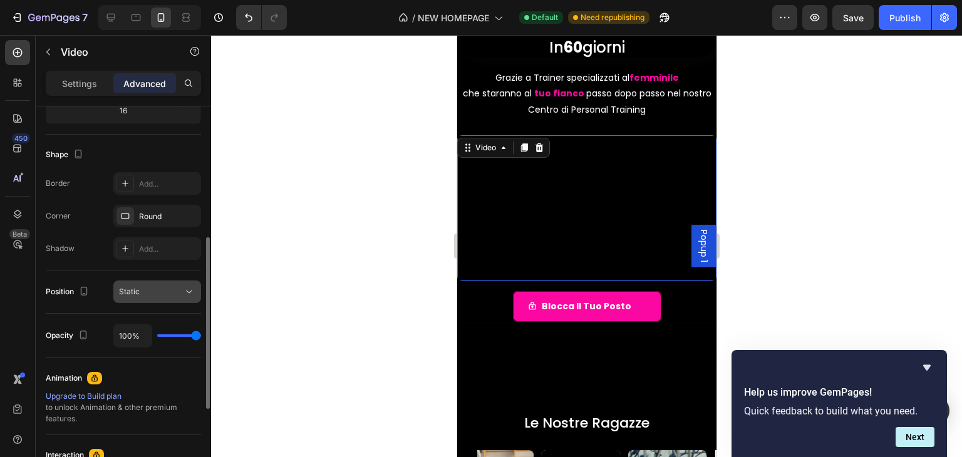
click at [150, 301] on button "Static" at bounding box center [157, 291] width 88 height 23
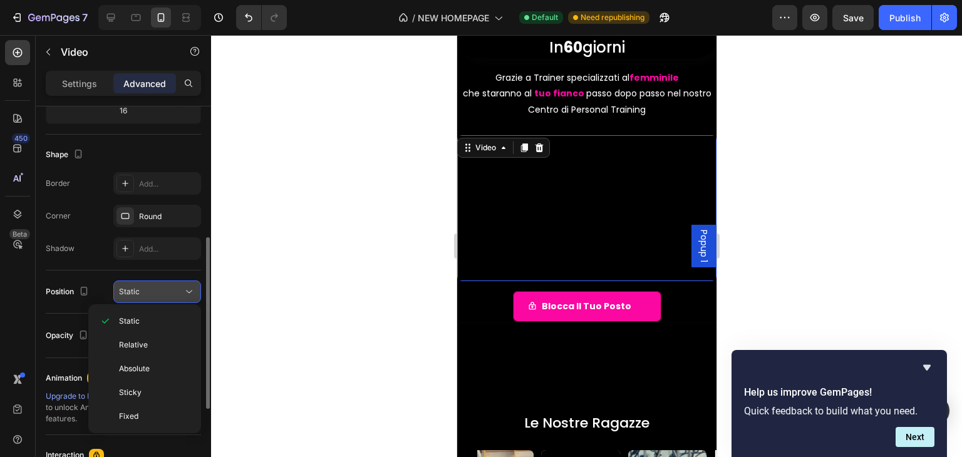
click at [150, 301] on button "Static" at bounding box center [157, 291] width 88 height 23
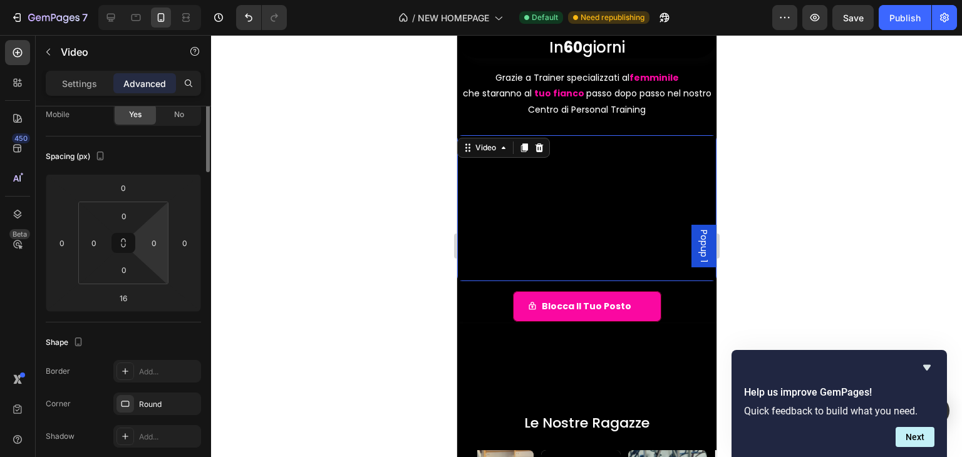
scroll to position [0, 0]
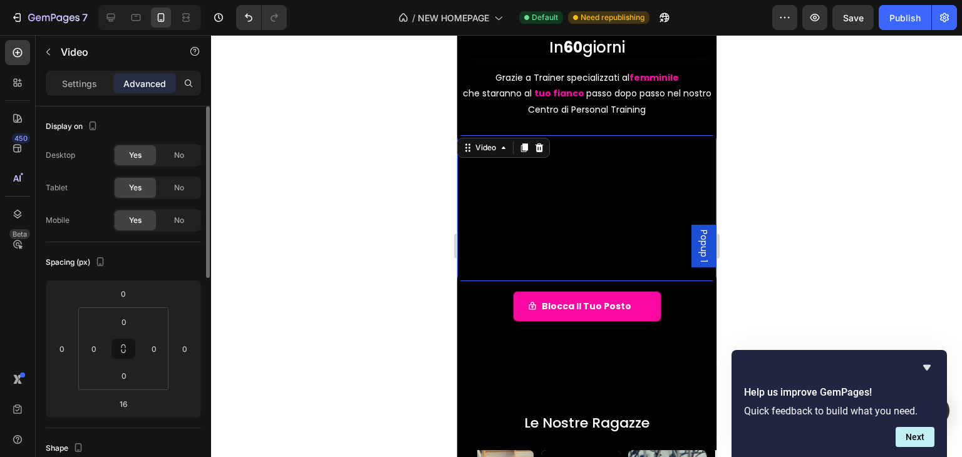
drag, startPoint x: 80, startPoint y: 82, endPoint x: 86, endPoint y: 141, distance: 59.7
click at [80, 81] on p "Settings" at bounding box center [79, 83] width 35 height 13
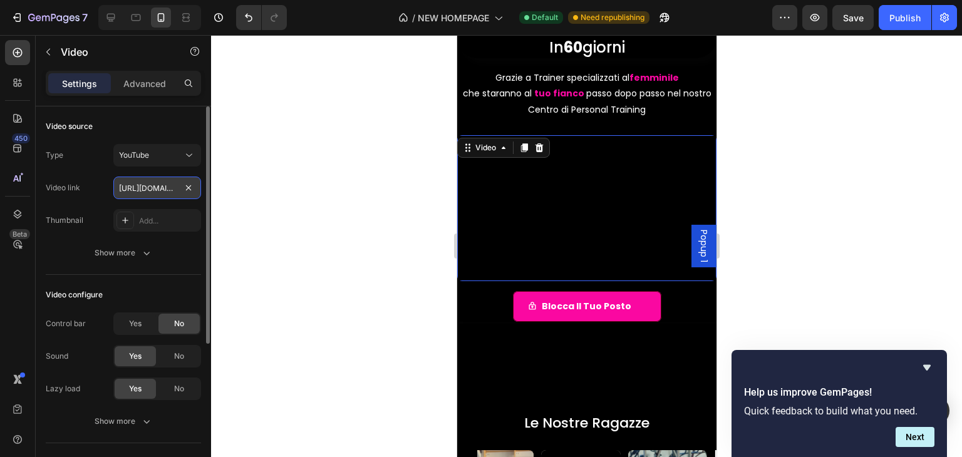
click at [152, 193] on input "[URL][DOMAIN_NAME]" at bounding box center [157, 188] width 88 height 23
click at [133, 155] on span "YouTube" at bounding box center [134, 154] width 30 height 9
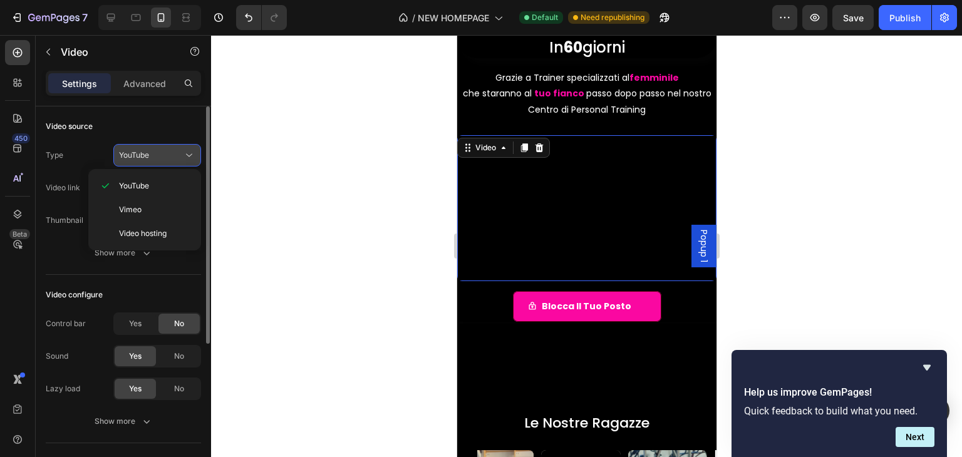
click at [133, 155] on span "YouTube" at bounding box center [134, 154] width 30 height 9
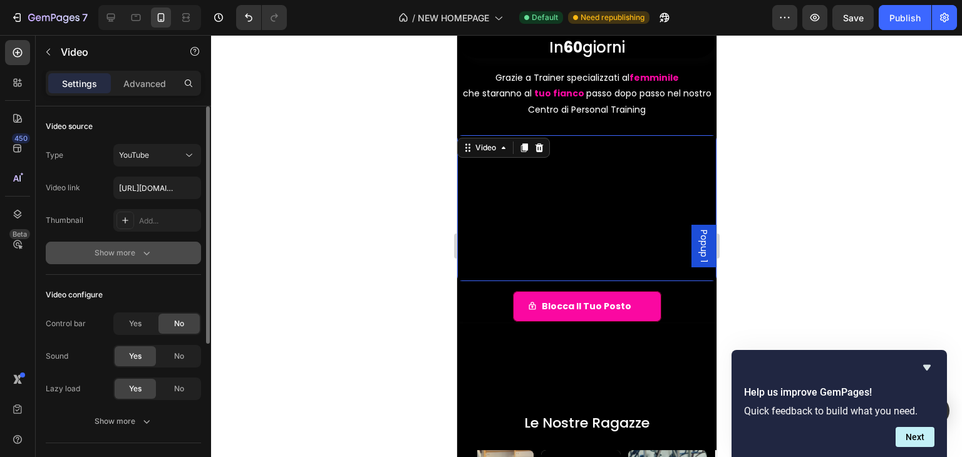
click at [149, 249] on icon "button" at bounding box center [146, 253] width 13 height 13
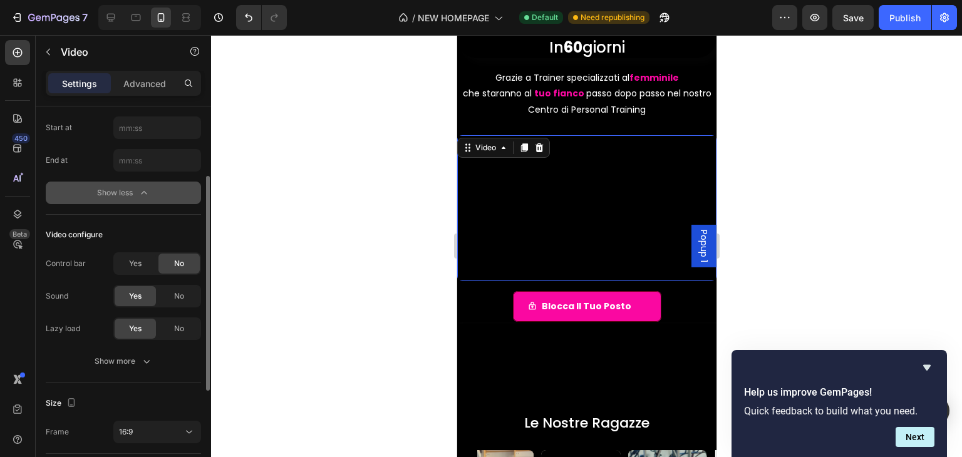
scroll to position [188, 0]
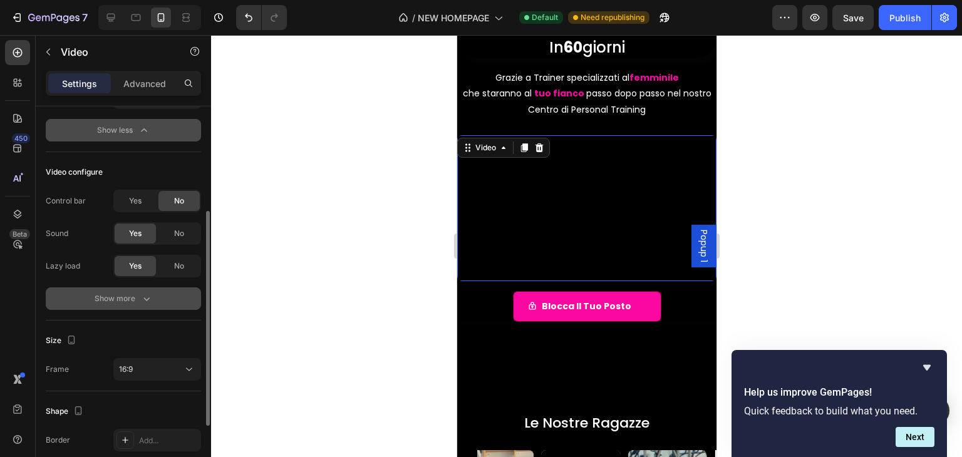
click at [139, 302] on div "Show more" at bounding box center [124, 298] width 58 height 13
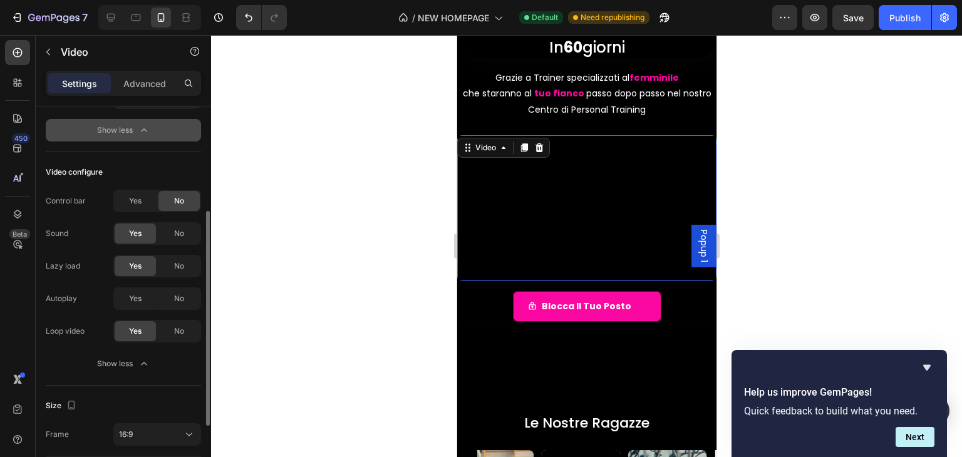
scroll to position [250, 0]
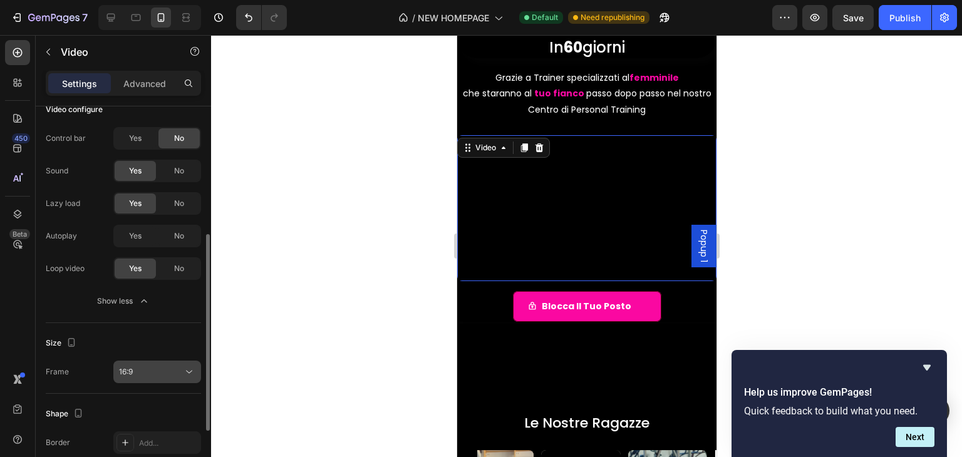
click at [149, 369] on div "16:9" at bounding box center [151, 371] width 64 height 11
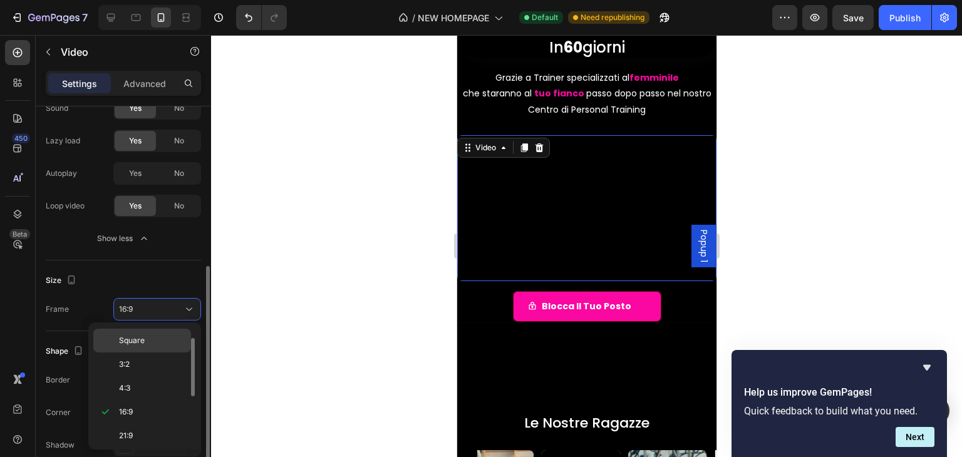
scroll to position [372, 0]
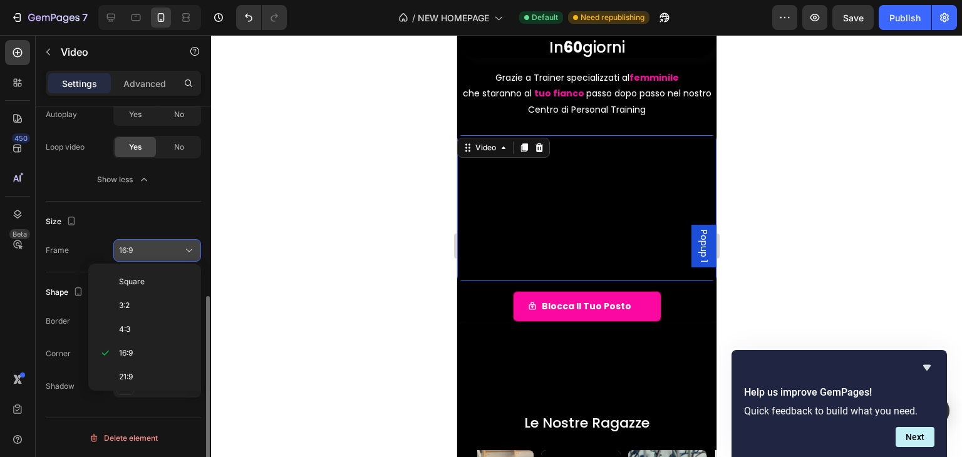
click at [158, 244] on div "16:9" at bounding box center [157, 250] width 76 height 13
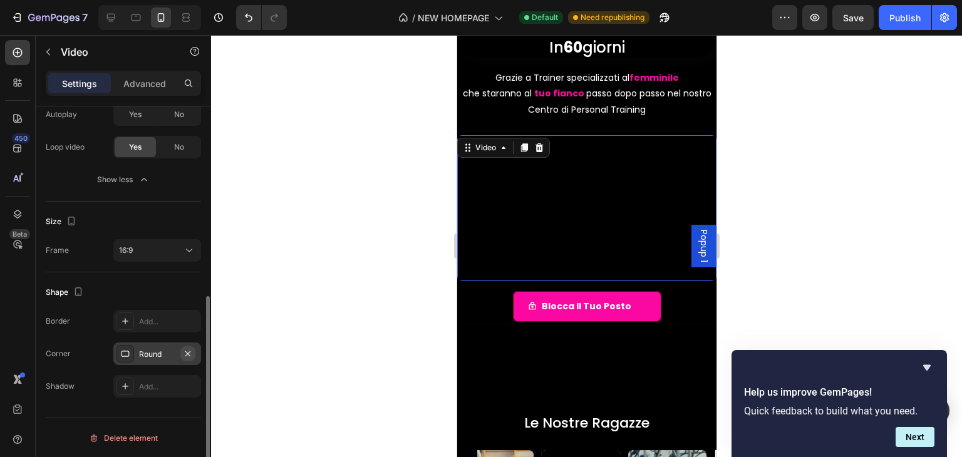
click at [188, 349] on icon "button" at bounding box center [188, 354] width 10 height 10
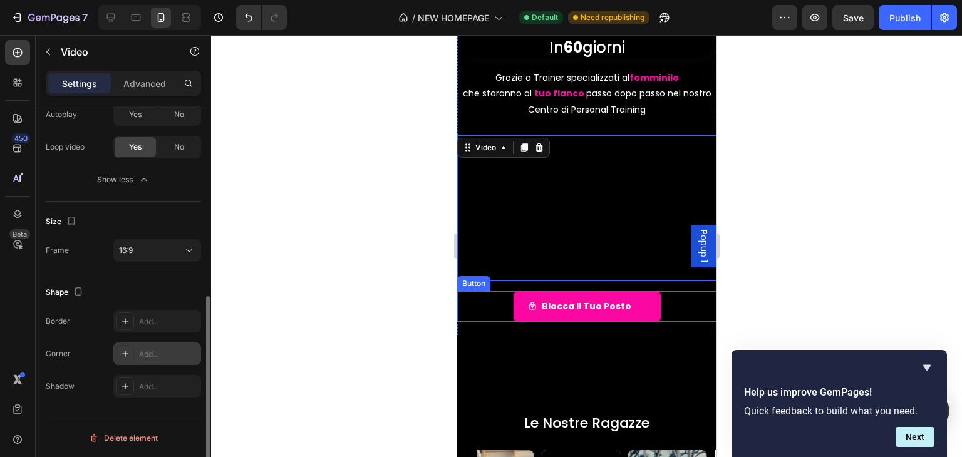
click at [475, 307] on div "Blocca il tuo posto Button" at bounding box center [585, 306] width 259 height 31
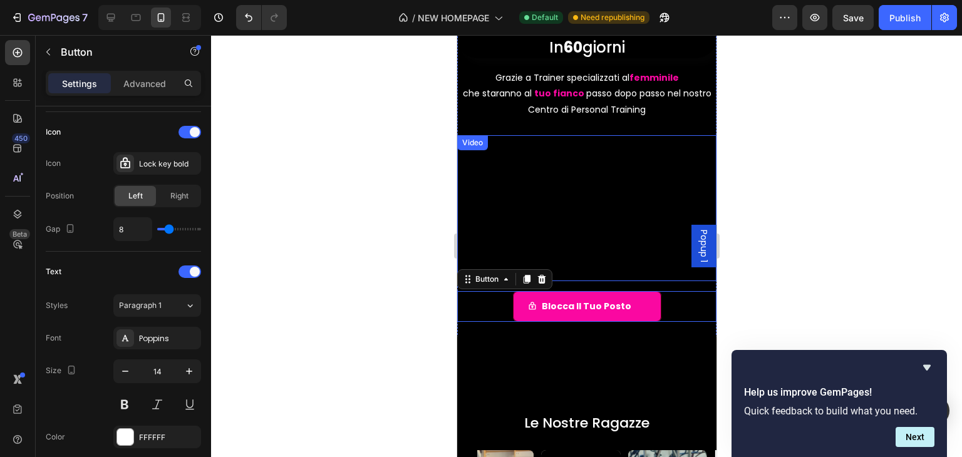
scroll to position [0, 0]
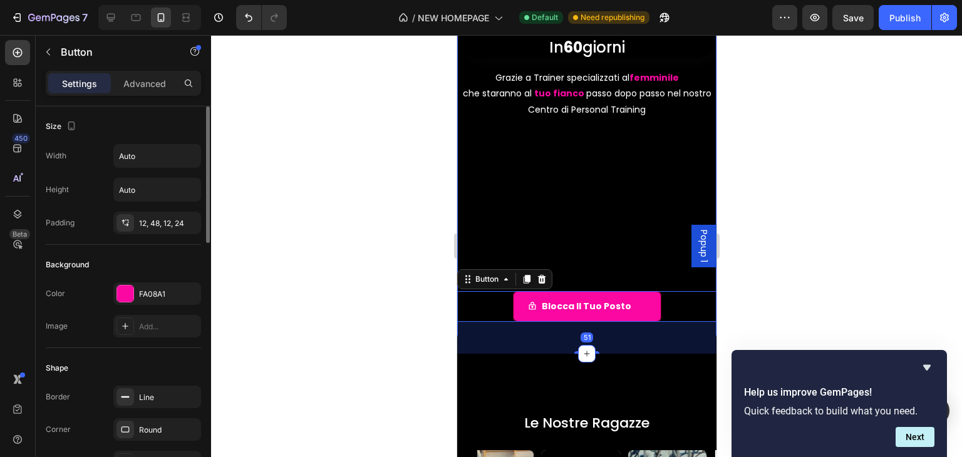
click at [461, 118] on div "Grazie a Trainer specializzati al femminile che staranno al tuo fianco passo do…" at bounding box center [585, 86] width 259 height 66
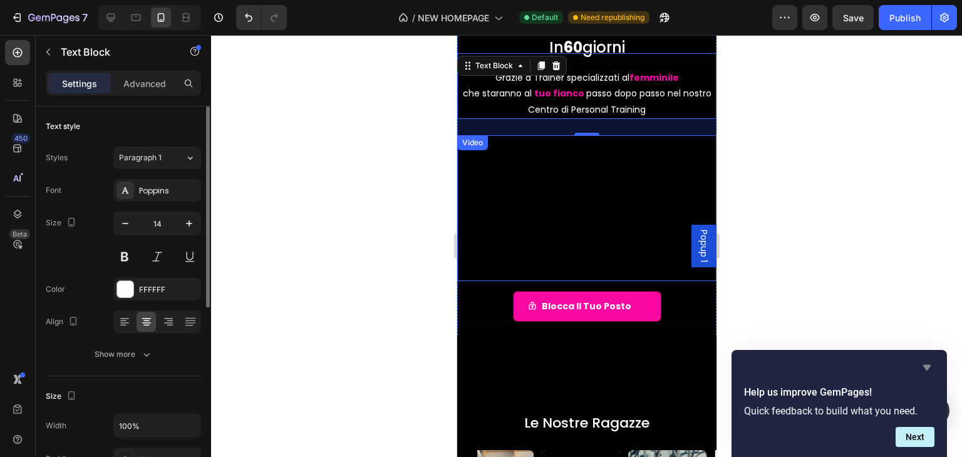
click at [929, 366] on icon "Hide survey" at bounding box center [927, 368] width 8 height 6
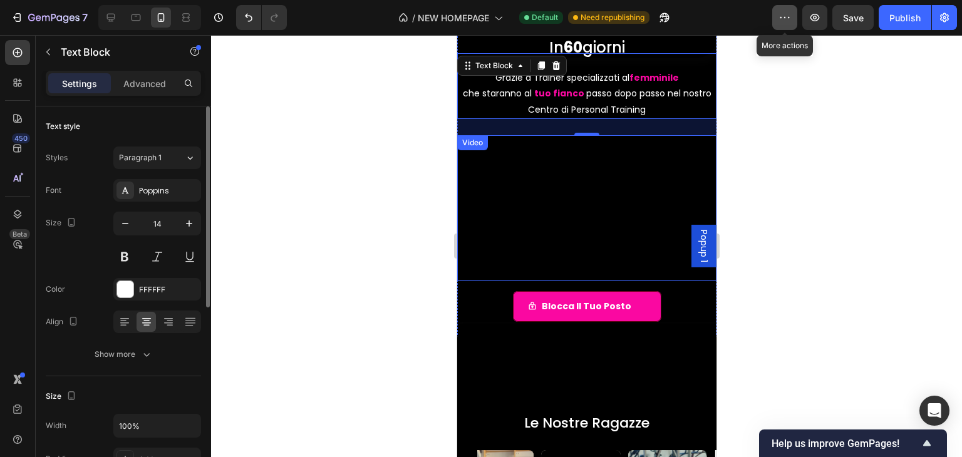
click at [774, 21] on button "button" at bounding box center [784, 17] width 25 height 25
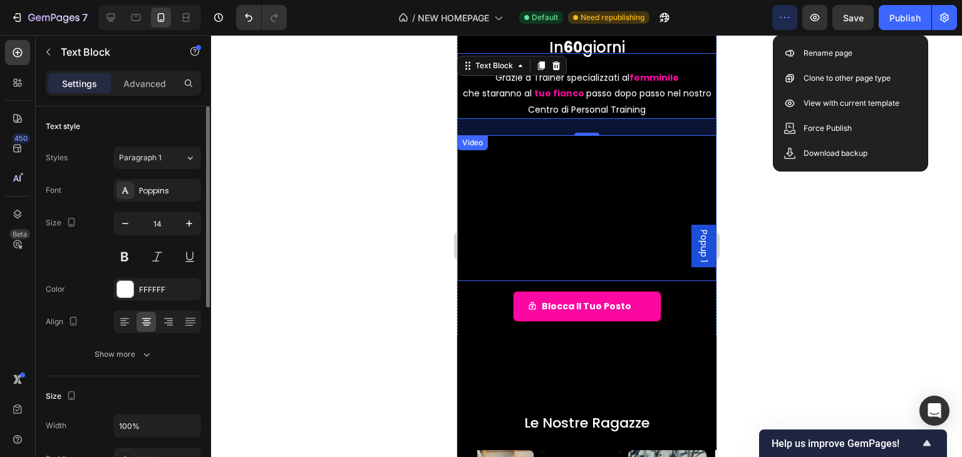
click at [776, 23] on button "button" at bounding box center [784, 17] width 25 height 25
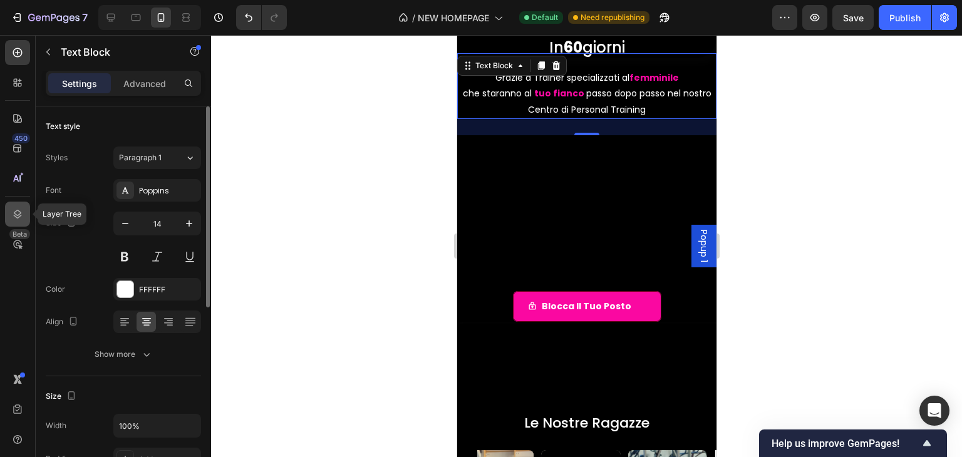
click at [7, 212] on div at bounding box center [17, 214] width 25 height 25
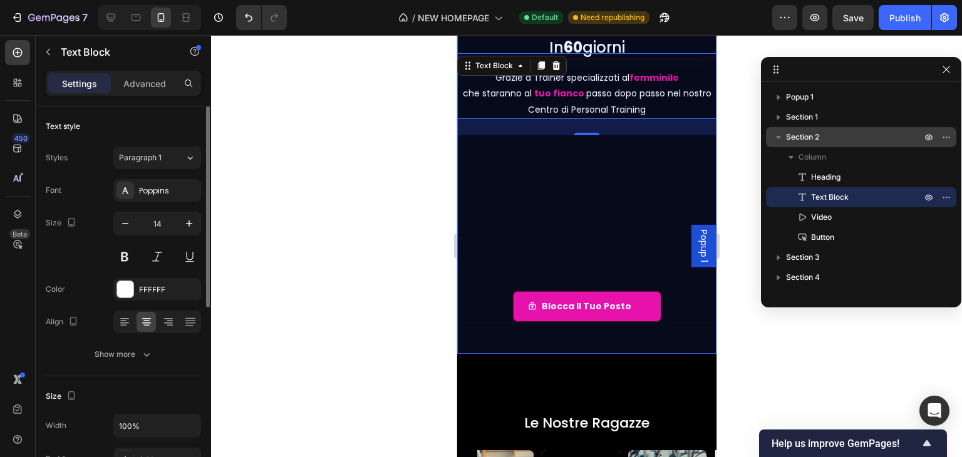
click at [821, 138] on p "Section 2" at bounding box center [855, 137] width 138 height 13
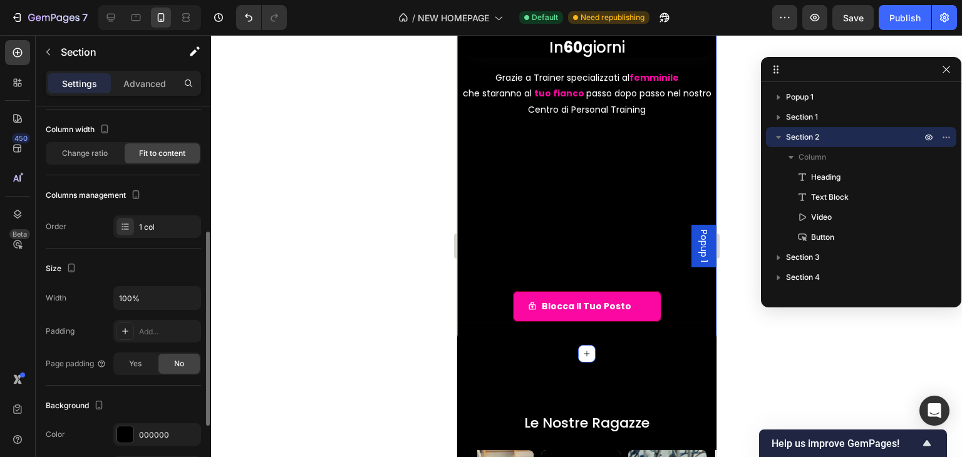
scroll to position [125, 0]
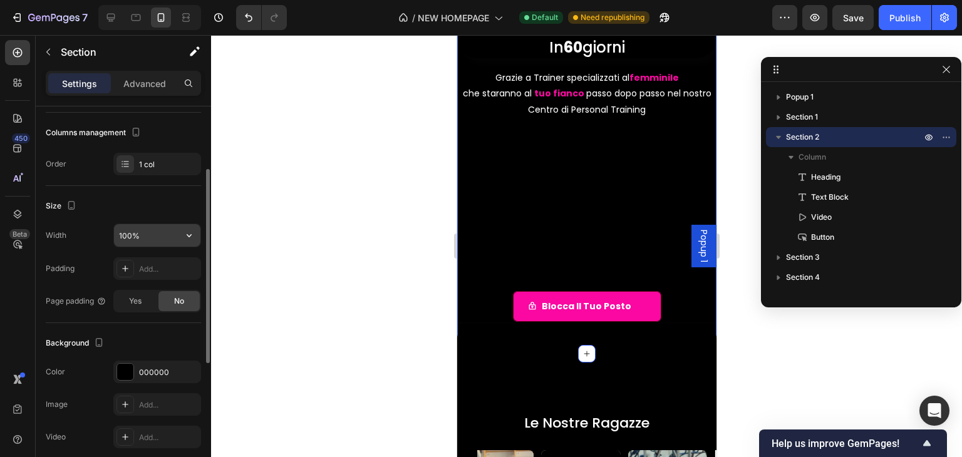
click at [131, 236] on input "100%" at bounding box center [157, 235] width 86 height 23
click at [185, 237] on icon "button" at bounding box center [189, 235] width 13 height 13
click at [185, 208] on div "Size" at bounding box center [123, 206] width 155 height 20
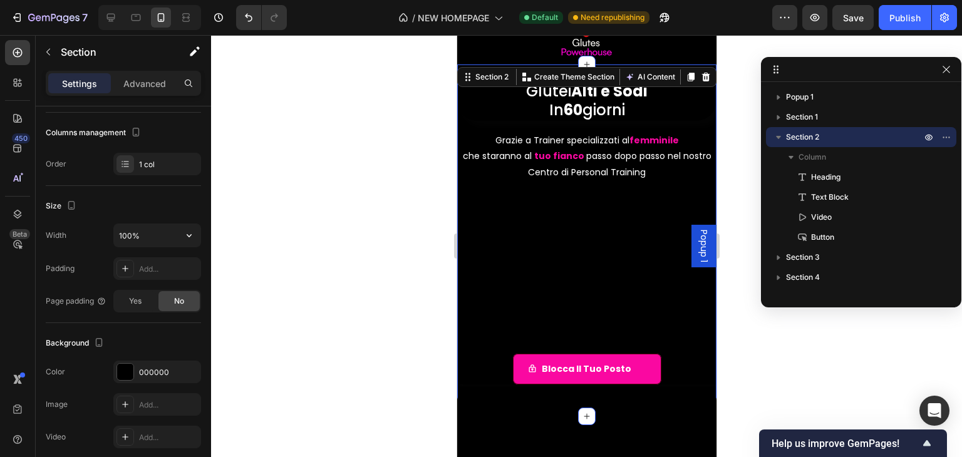
scroll to position [0, 0]
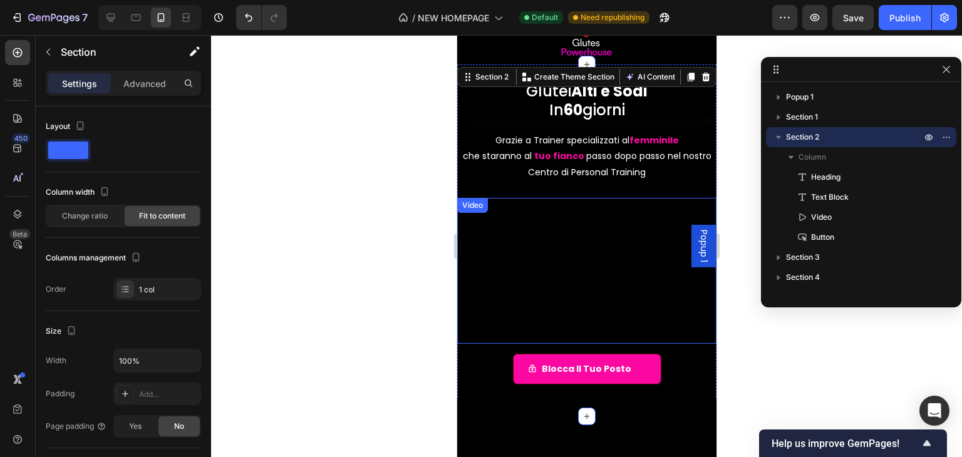
click at [471, 206] on div "Video" at bounding box center [472, 205] width 26 height 11
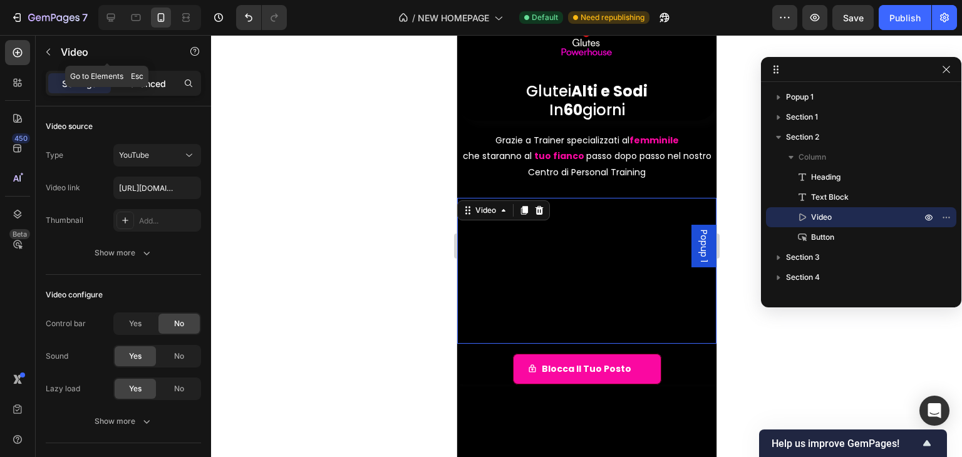
click at [131, 77] on p "Advanced" at bounding box center [144, 83] width 43 height 13
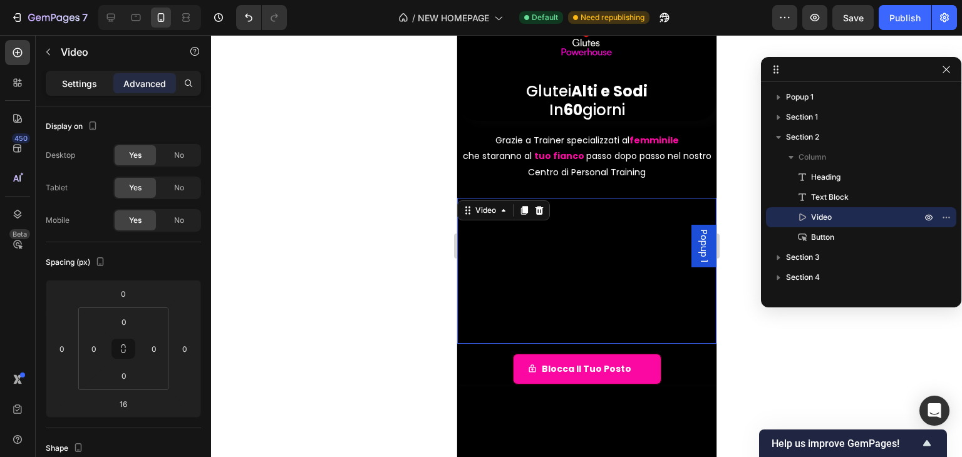
click at [96, 84] on p "Settings" at bounding box center [79, 83] width 35 height 13
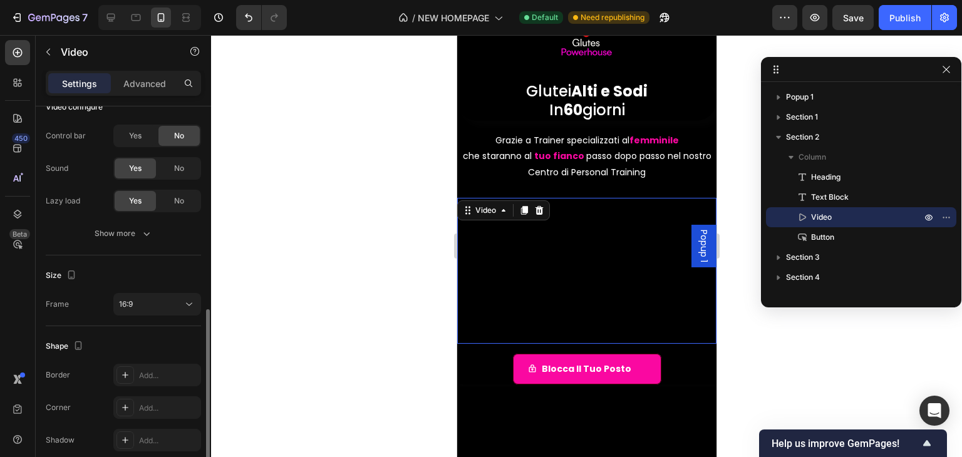
scroll to position [242, 0]
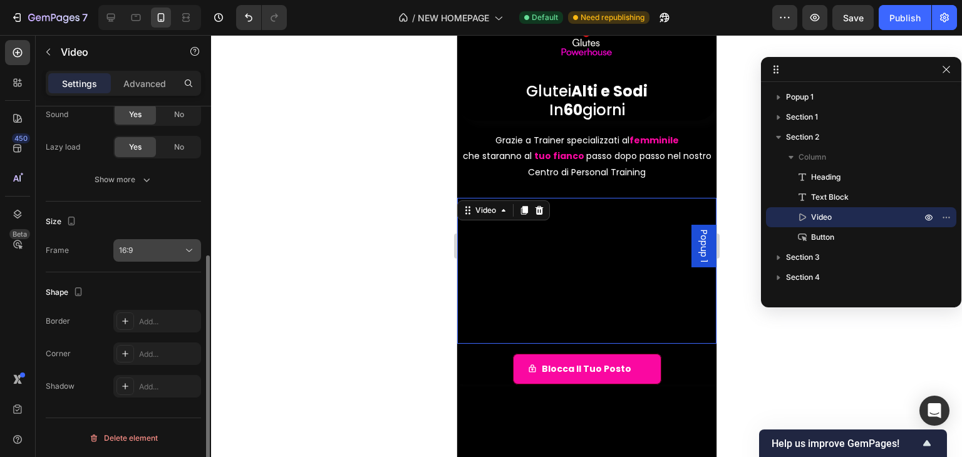
click at [141, 247] on div "16:9" at bounding box center [151, 250] width 64 height 11
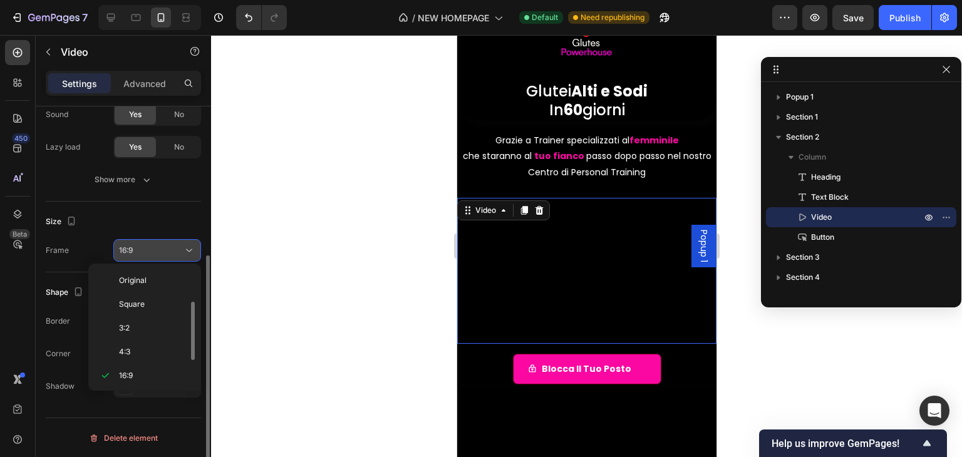
scroll to position [23, 0]
click at [141, 247] on div "16:9" at bounding box center [151, 250] width 64 height 11
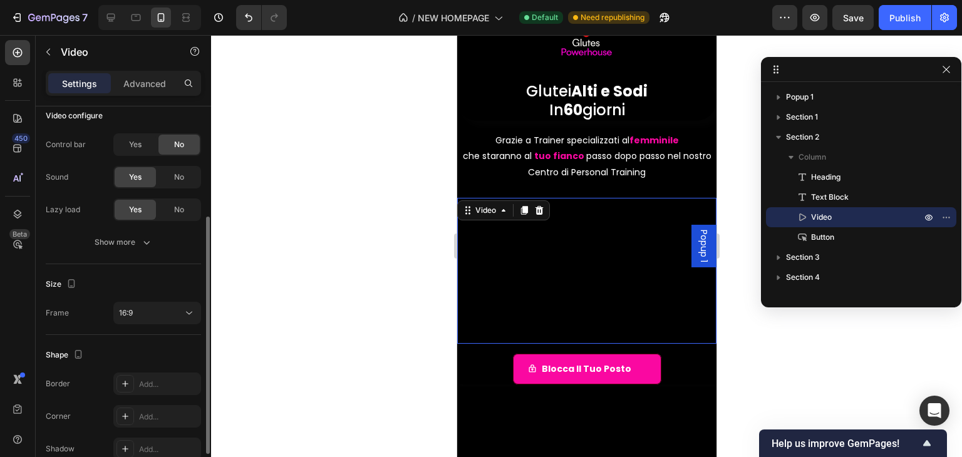
scroll to position [116, 0]
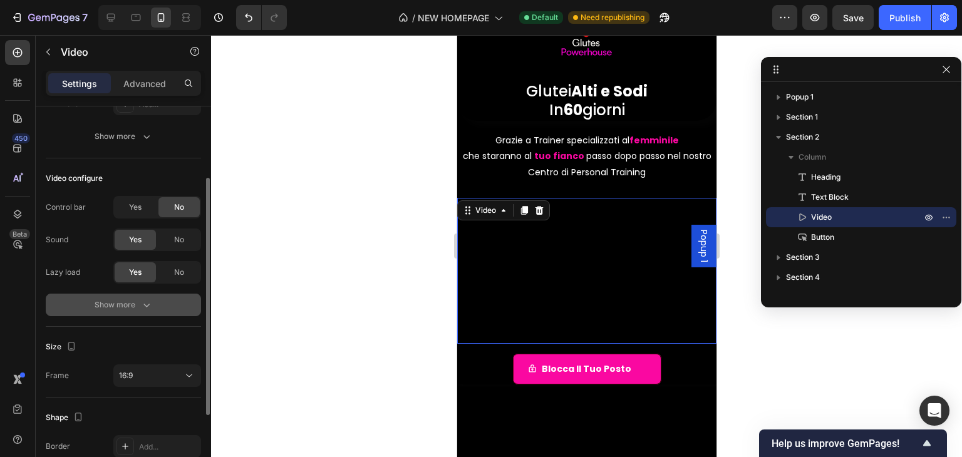
click at [136, 296] on button "Show more" at bounding box center [123, 305] width 155 height 23
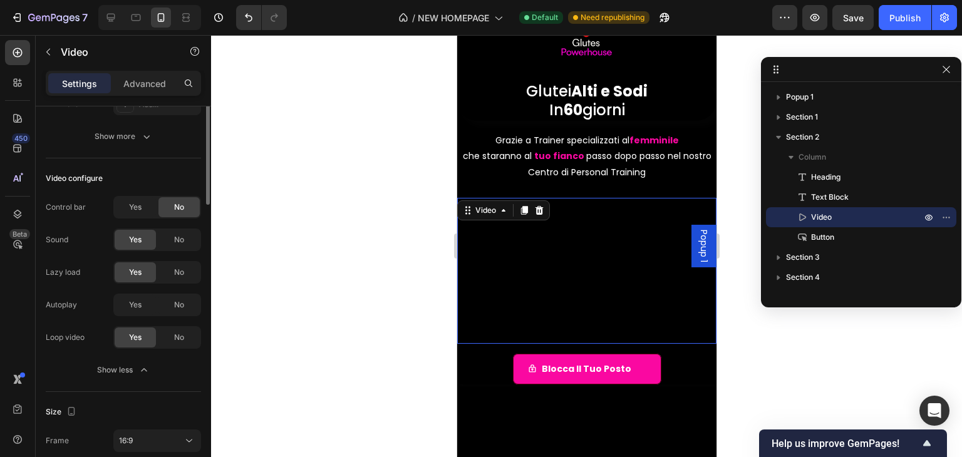
scroll to position [0, 0]
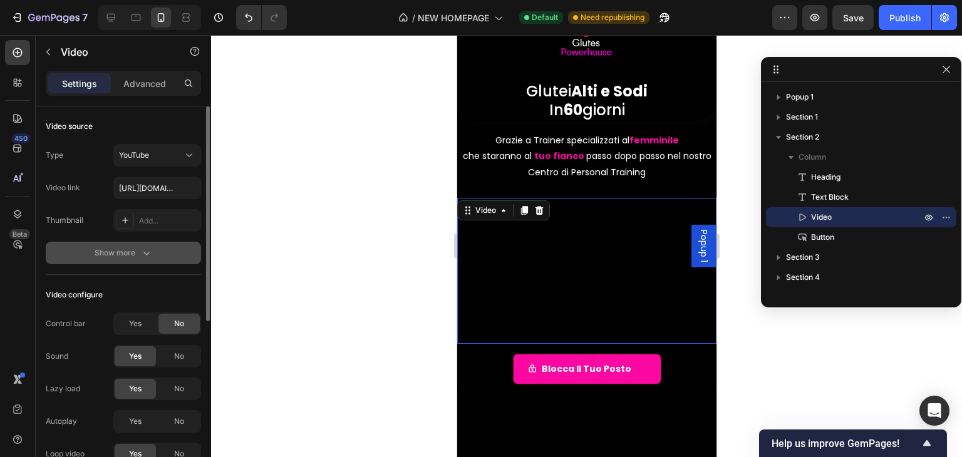
click at [143, 256] on icon "button" at bounding box center [146, 253] width 13 height 13
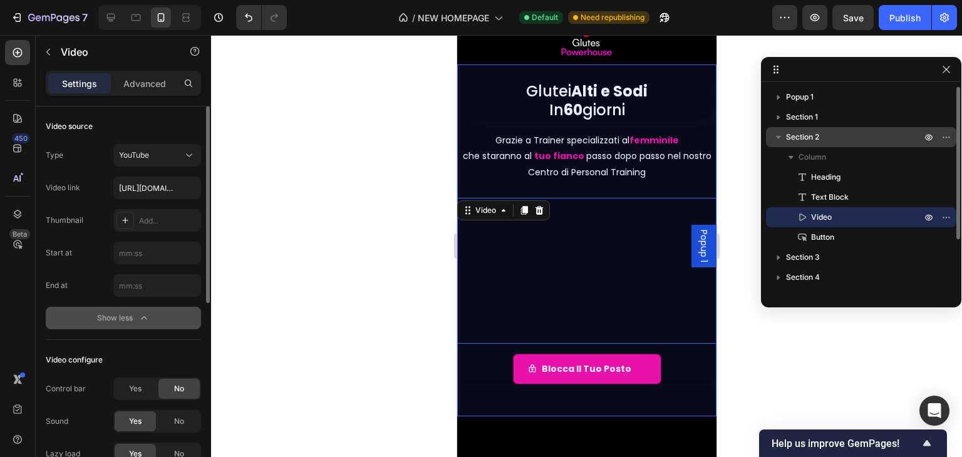
click at [797, 141] on span "Section 2" at bounding box center [802, 137] width 33 height 13
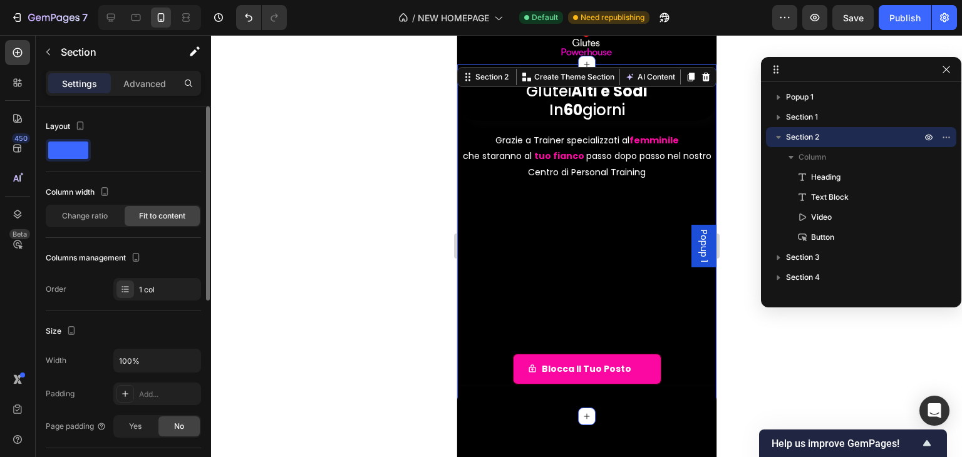
click at [141, 304] on div "Layout Column width Change ratio Fit to content Columns management Order 1 col" at bounding box center [123, 208] width 155 height 205
click at [144, 289] on div "1 col" at bounding box center [168, 289] width 59 height 11
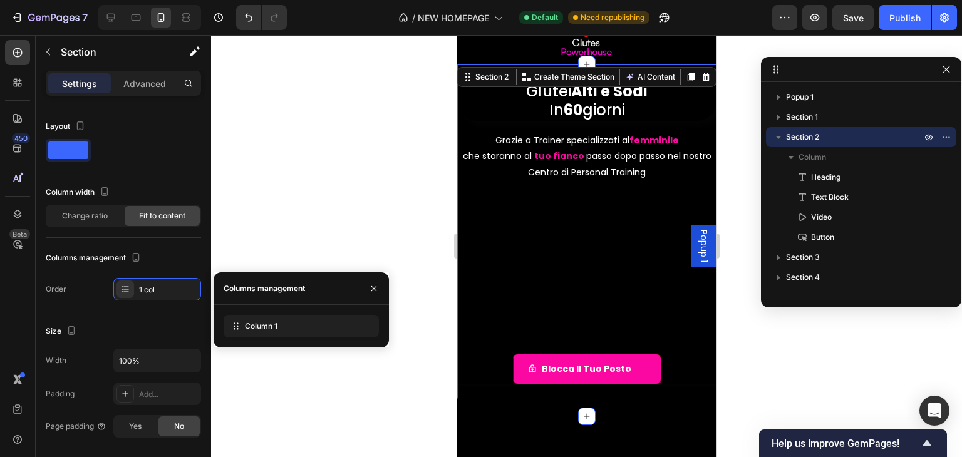
click at [143, 321] on div "Size" at bounding box center [123, 331] width 155 height 20
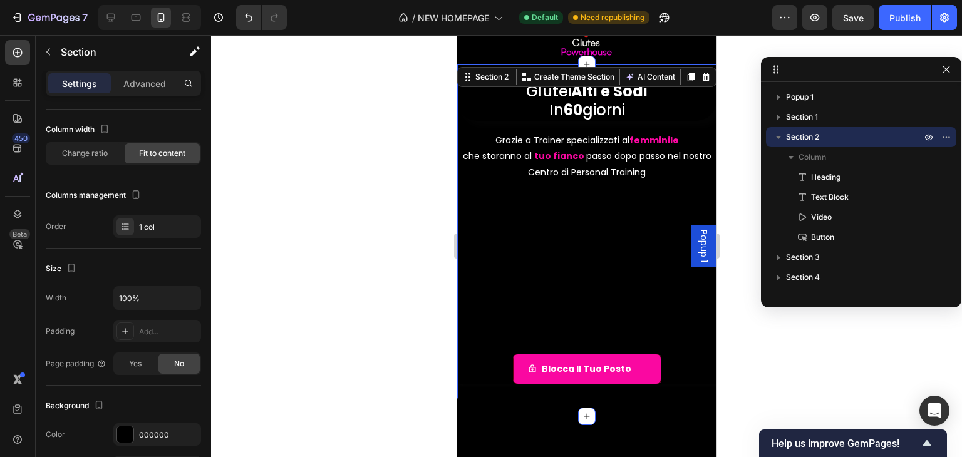
scroll to position [125, 0]
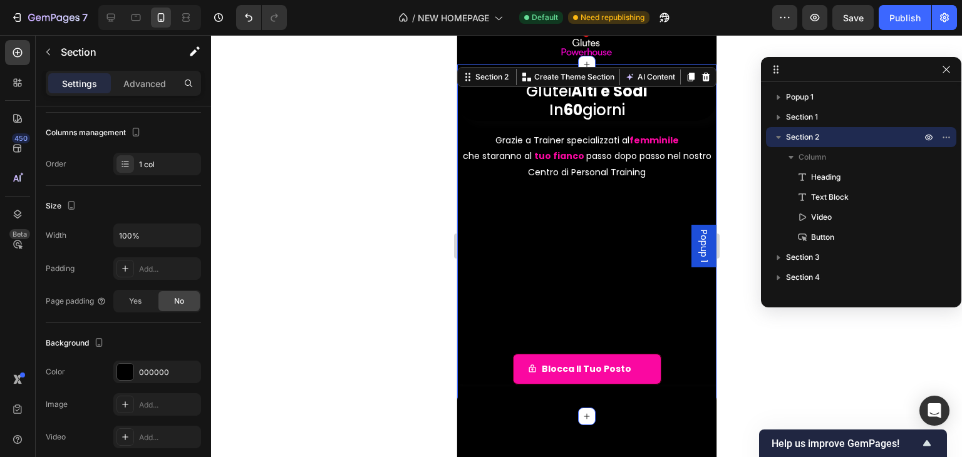
click at [83, 370] on div "Color 000000" at bounding box center [123, 372] width 155 height 23
click at [147, 239] on input "100%" at bounding box center [157, 235] width 86 height 23
click at [183, 237] on button "button" at bounding box center [189, 235] width 23 height 23
click at [465, 183] on div "Glutei Alti e Sodi In 60 giorni Heading Grazie a Trainer specializzati al femmi…" at bounding box center [585, 240] width 259 height 352
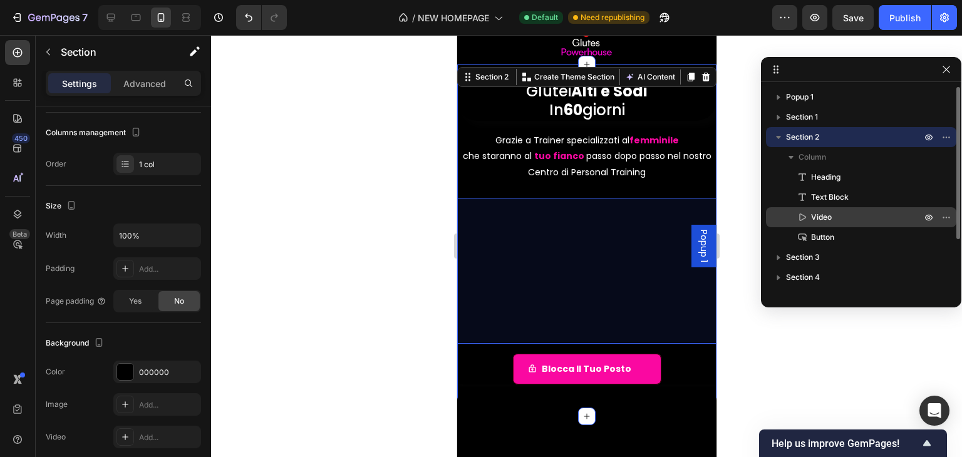
click at [809, 213] on p "Video" at bounding box center [852, 217] width 113 height 13
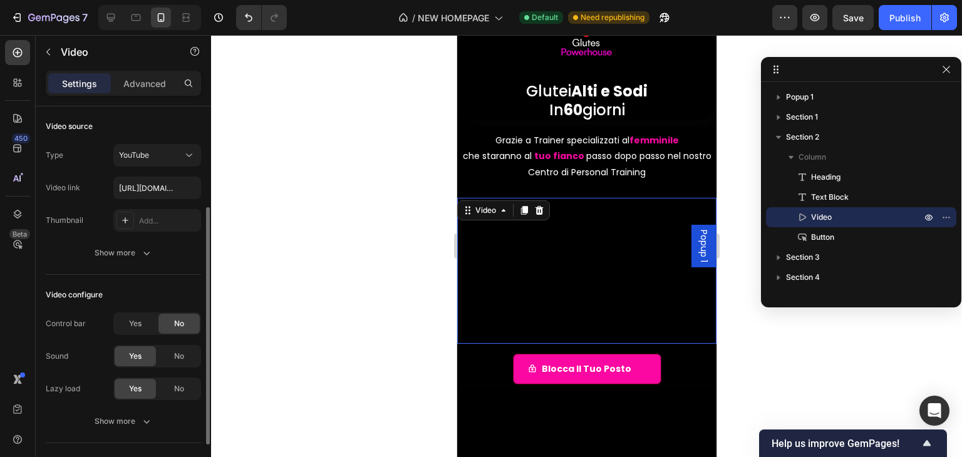
scroll to position [63, 0]
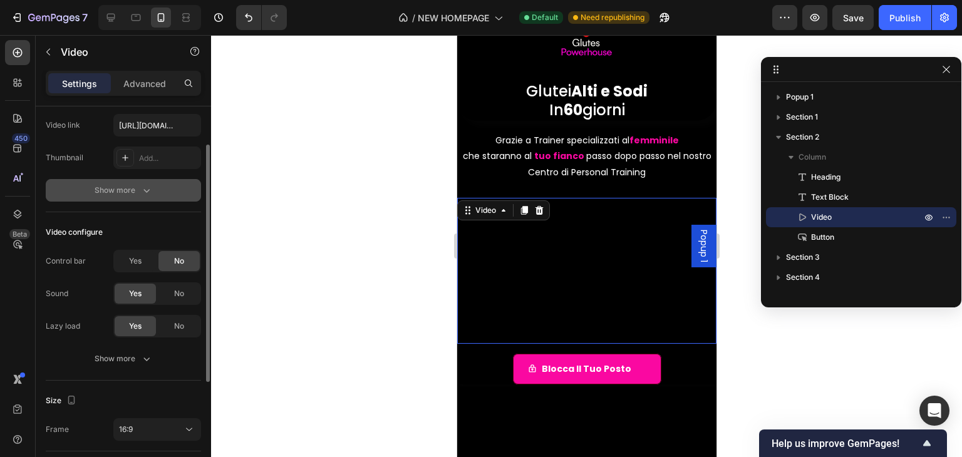
click at [130, 181] on button "Show more" at bounding box center [123, 190] width 155 height 23
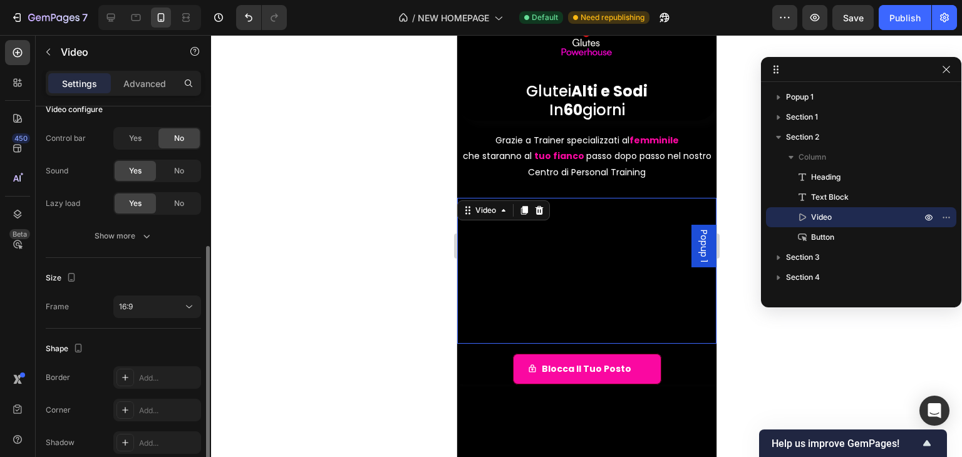
scroll to position [188, 0]
